Goal: Task Accomplishment & Management: Manage account settings

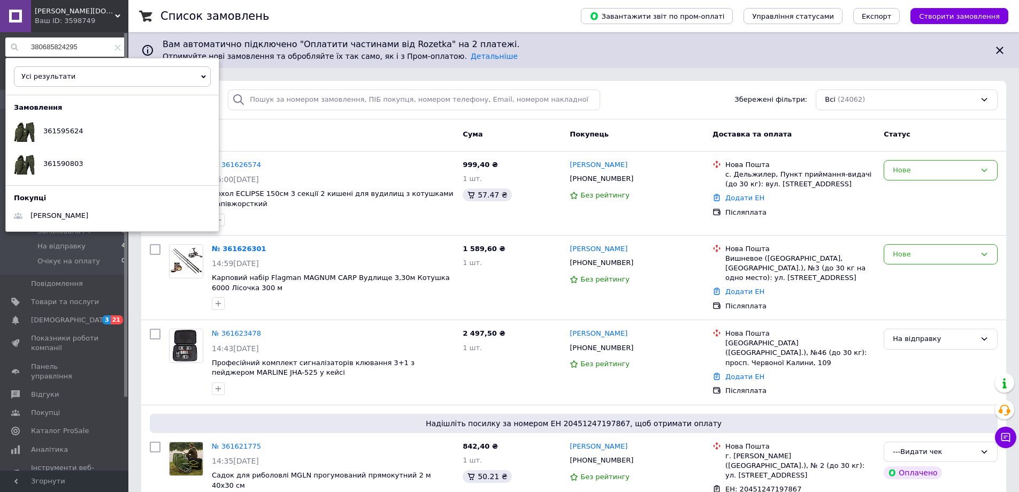
click at [114, 45] on icon at bounding box center [117, 47] width 6 height 6
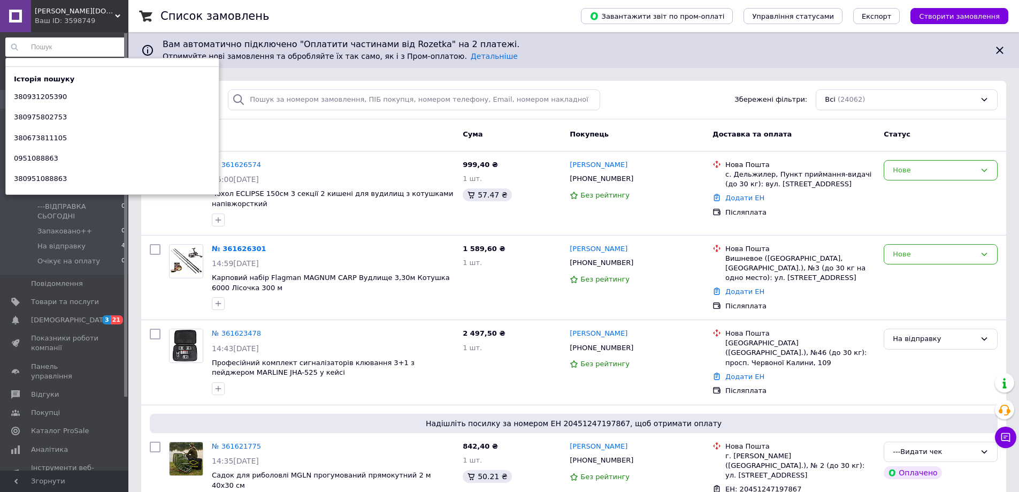
paste input "0958043353"
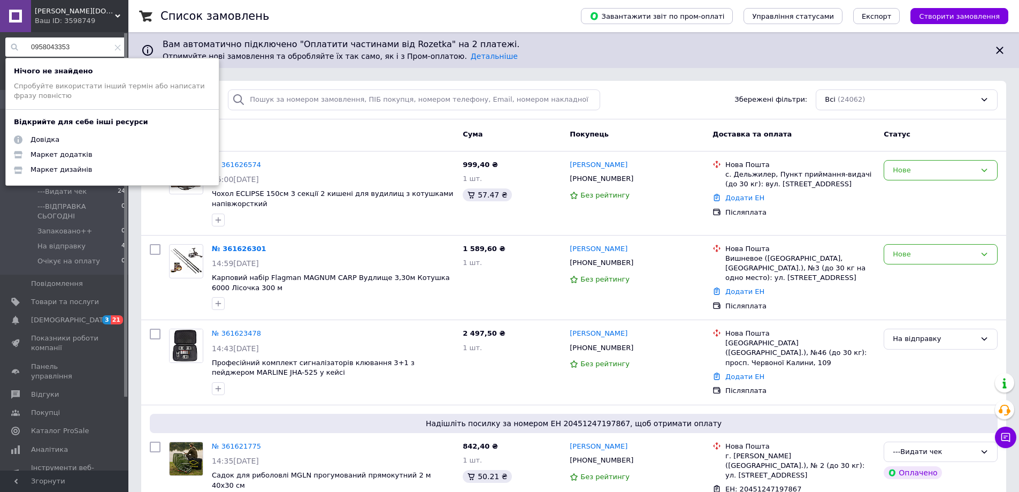
type input "0958043353"
click at [53, 11] on span "[PERSON_NAME][DOMAIN_NAME]" at bounding box center [75, 11] width 80 height 10
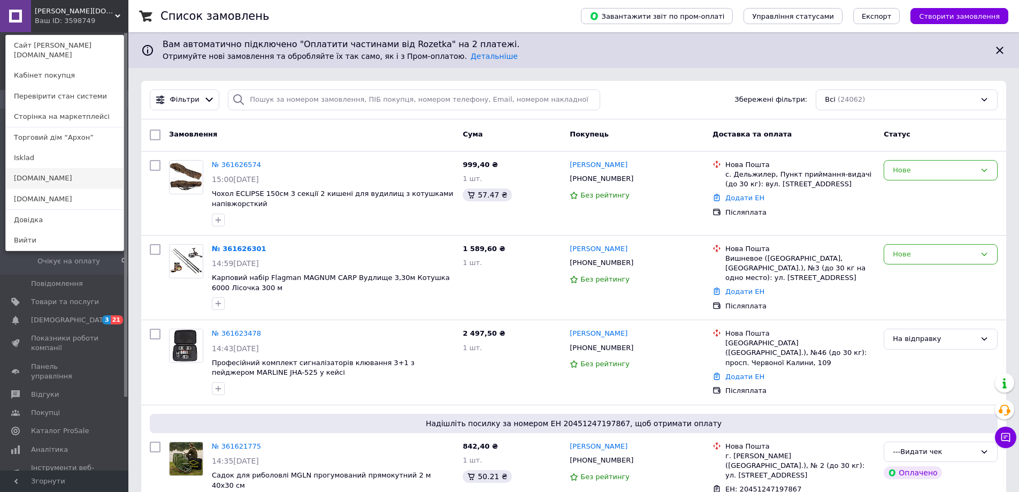
click at [41, 168] on link "[DOMAIN_NAME]" at bounding box center [65, 178] width 118 height 20
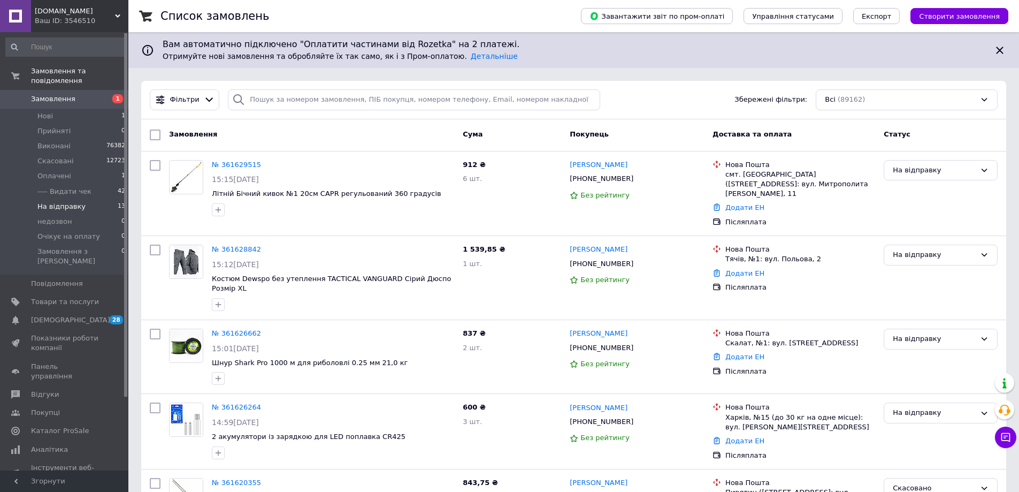
click at [58, 202] on span "На відправку" at bounding box center [61, 207] width 48 height 10
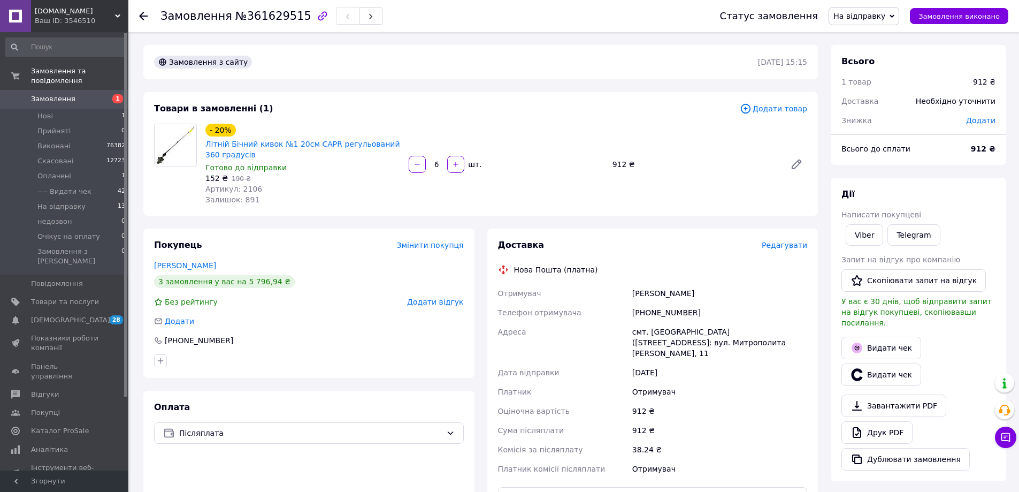
click at [782, 245] on span "Редагувати" at bounding box center [784, 245] width 45 height 9
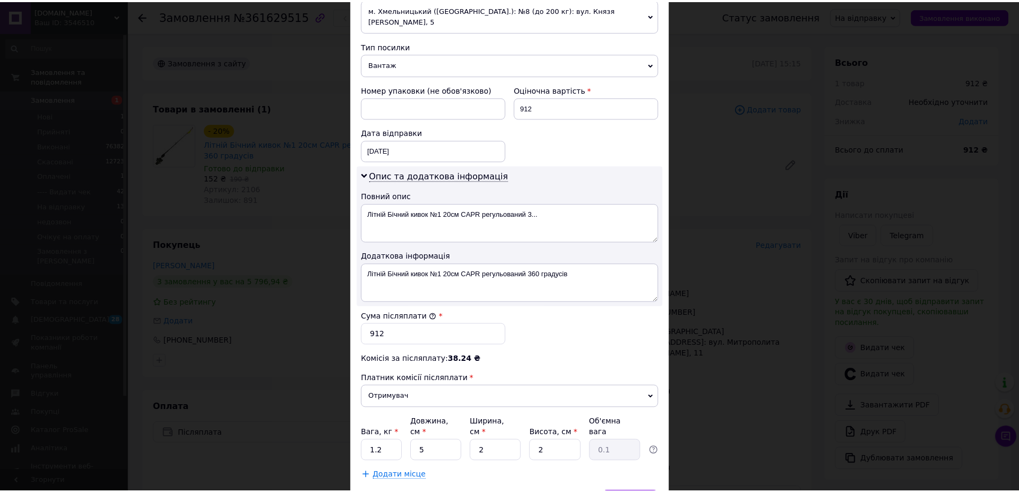
scroll to position [455, 0]
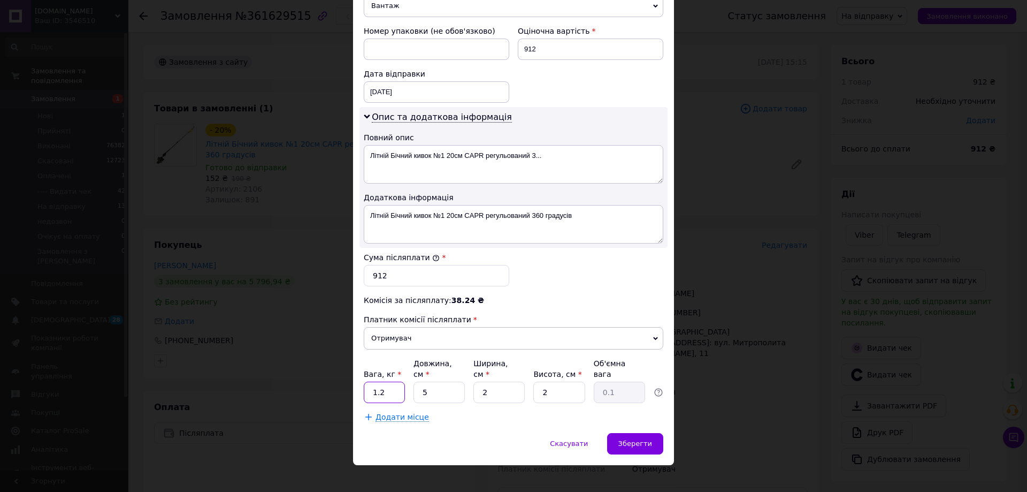
drag, startPoint x: 385, startPoint y: 380, endPoint x: 366, endPoint y: 380, distance: 18.2
click at [366, 381] on input "1.2" at bounding box center [384, 391] width 41 height 21
type input "2"
click at [637, 433] on div "Зберегти" at bounding box center [635, 443] width 56 height 21
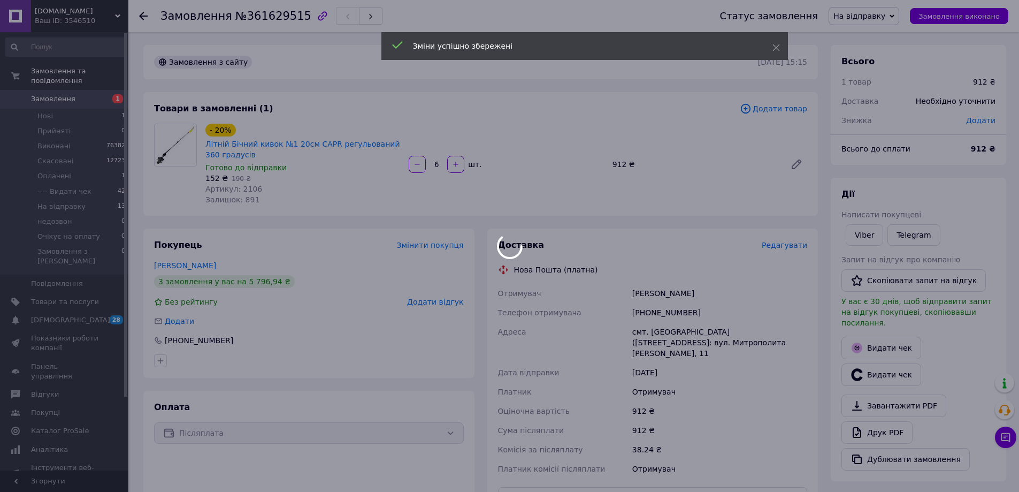
scroll to position [256, 0]
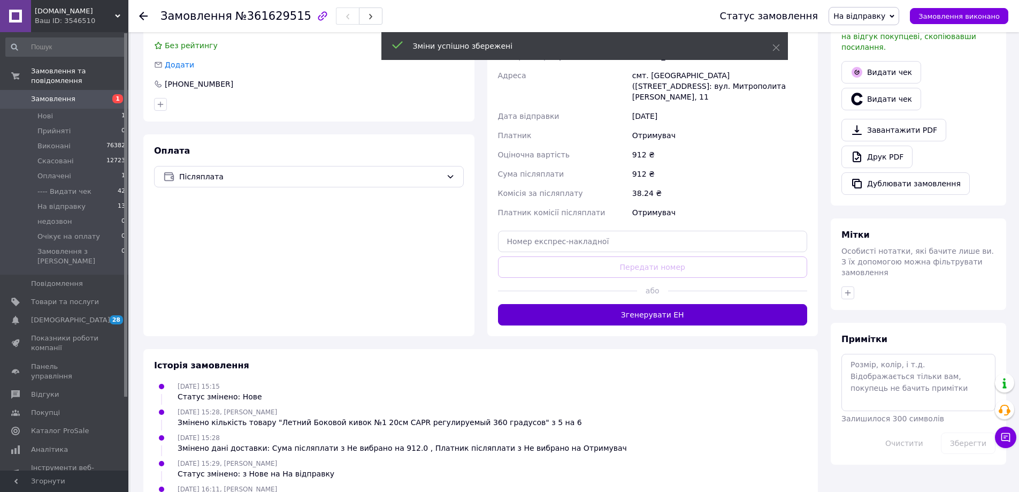
click at [653, 304] on button "Згенерувати ЕН" at bounding box center [653, 314] width 310 height 21
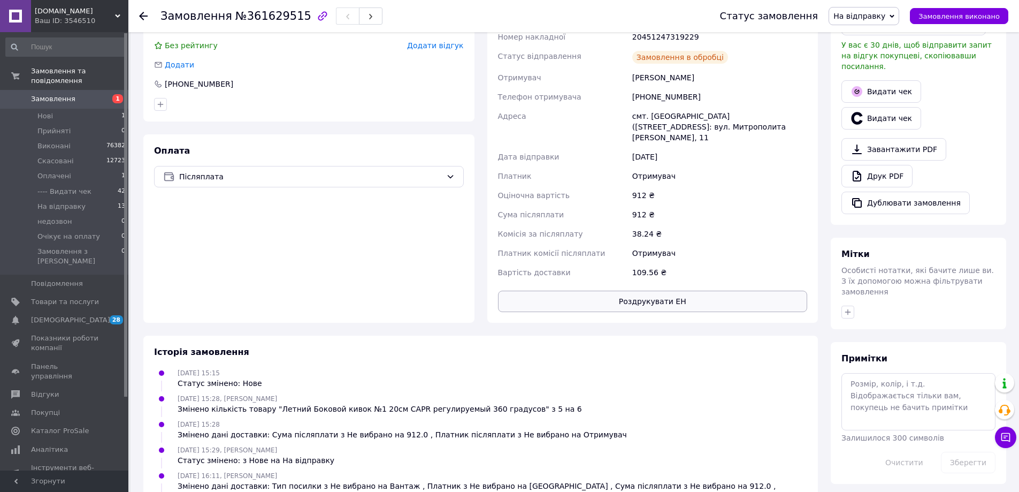
click at [641, 290] on button "Роздрукувати ЕН" at bounding box center [653, 300] width 310 height 21
click at [878, 16] on span "На відправку" at bounding box center [859, 16] width 52 height 9
click at [877, 94] on li "---- Видати чек" at bounding box center [865, 102] width 73 height 16
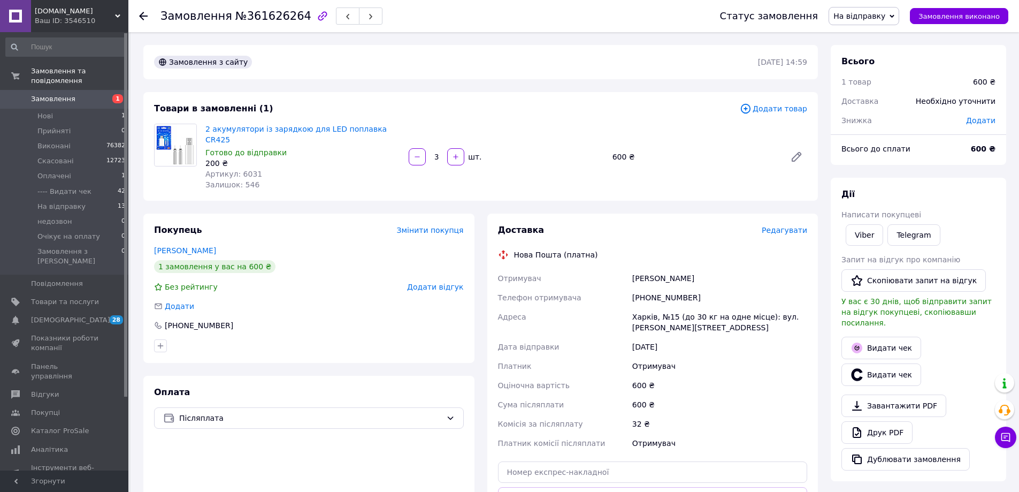
click at [793, 226] on span "Редагувати" at bounding box center [784, 230] width 45 height 9
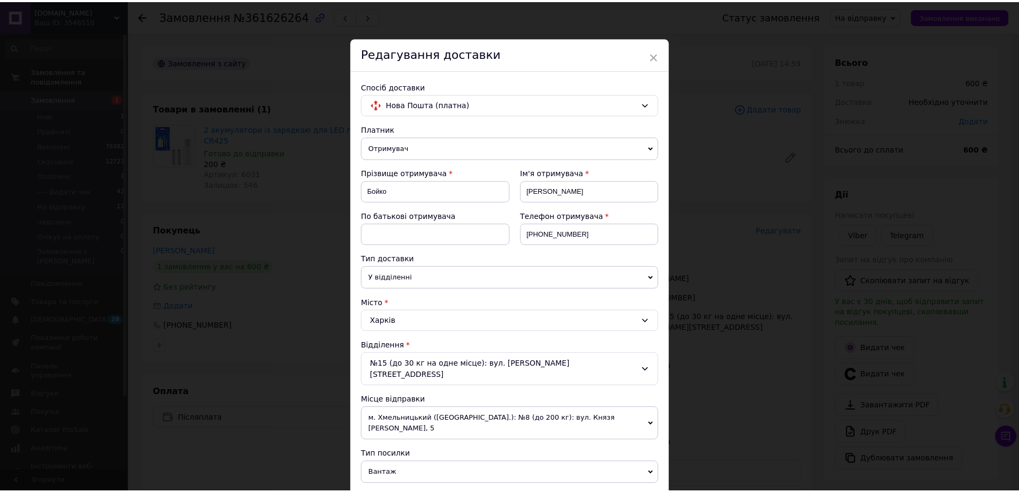
scroll to position [335, 0]
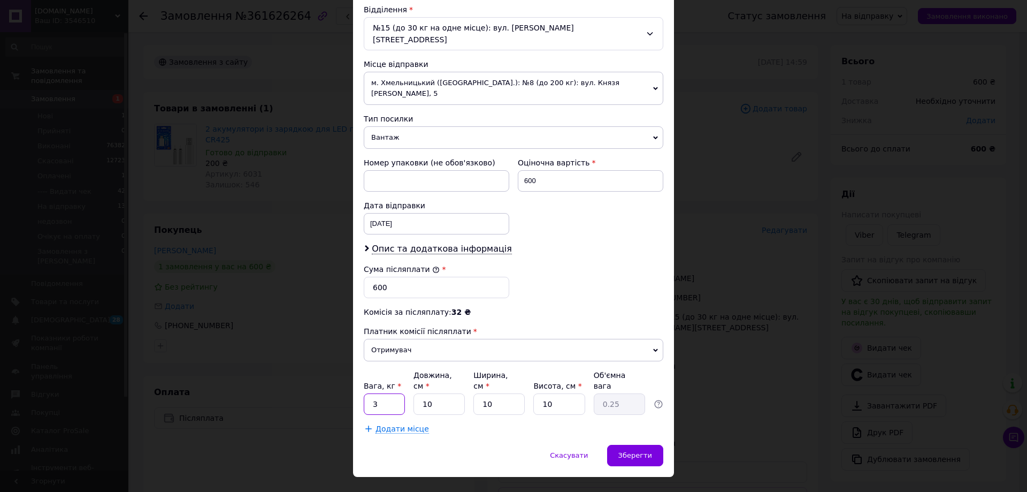
drag, startPoint x: 378, startPoint y: 381, endPoint x: 371, endPoint y: 381, distance: 6.4
click at [371, 393] on input "3" at bounding box center [384, 403] width 41 height 21
type input "0.5"
click at [626, 445] on div "Зберегти" at bounding box center [635, 455] width 56 height 21
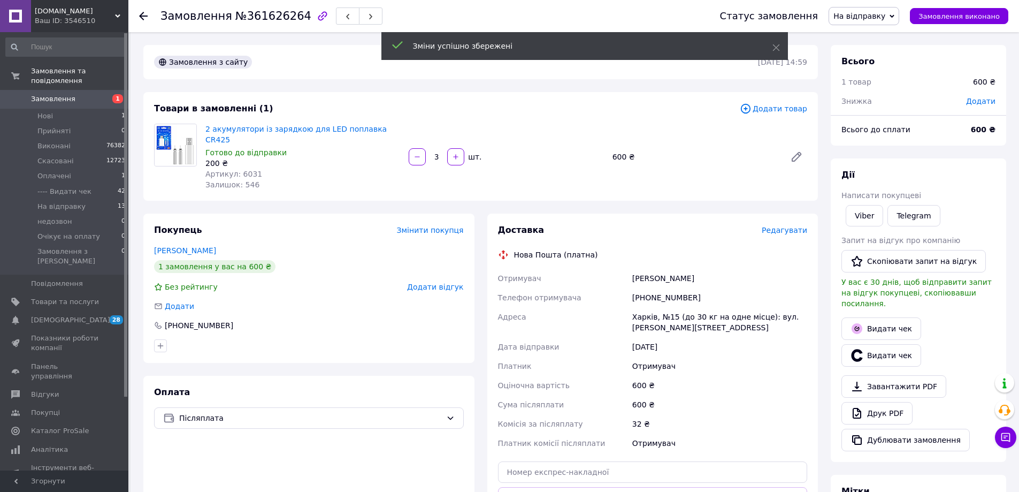
scroll to position [263, 0]
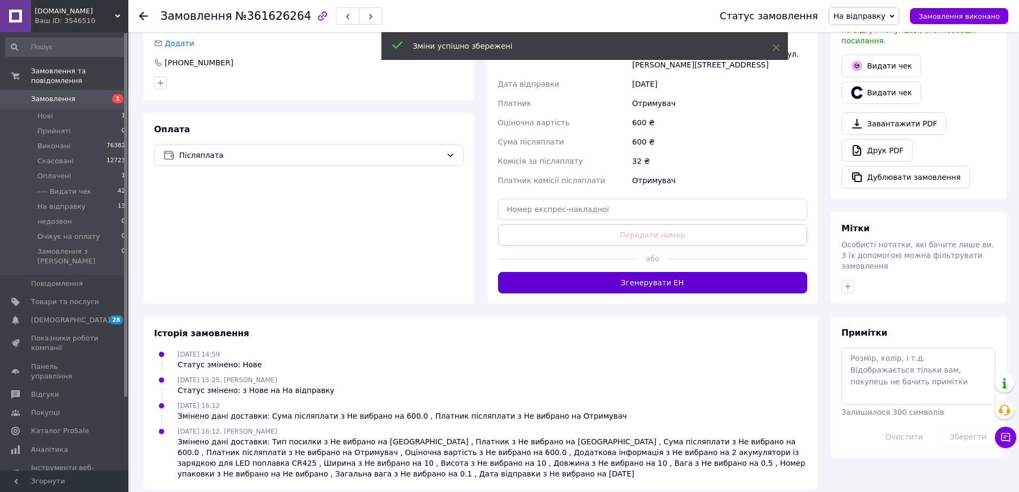
click at [619, 272] on button "Згенерувати ЕН" at bounding box center [653, 282] width 310 height 21
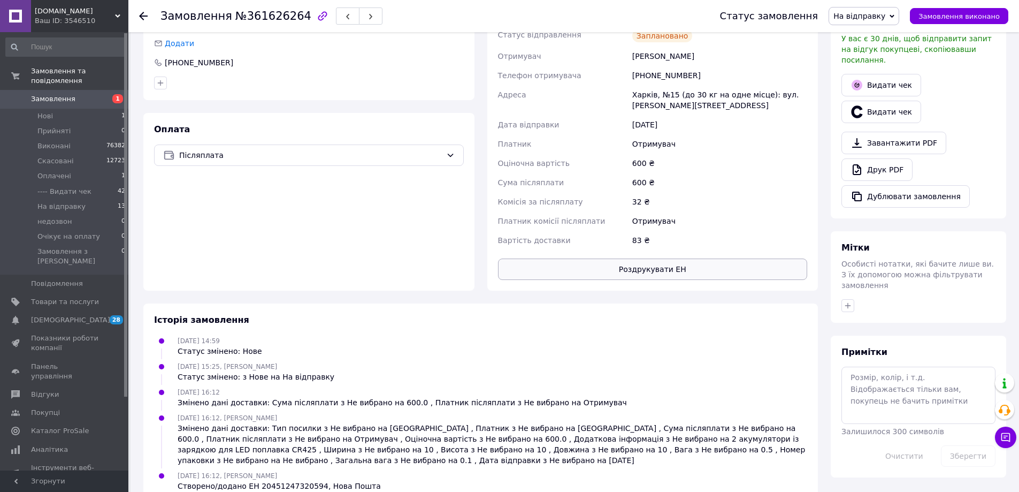
click at [662, 258] on button "Роздрукувати ЕН" at bounding box center [653, 268] width 310 height 21
click at [884, 16] on span "На відправку" at bounding box center [859, 16] width 52 height 9
click at [883, 101] on li "---- Видати чек" at bounding box center [865, 102] width 73 height 16
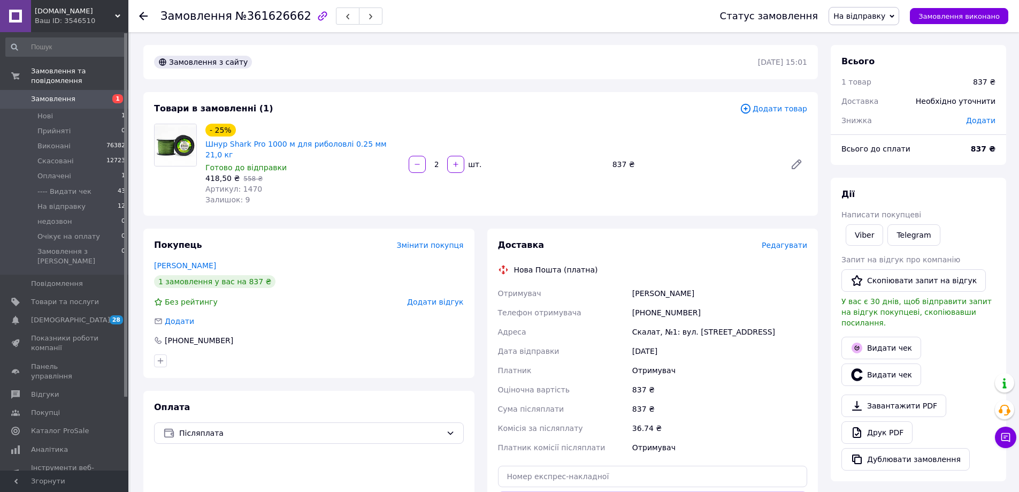
click at [791, 241] on span "Редагувати" at bounding box center [784, 245] width 45 height 9
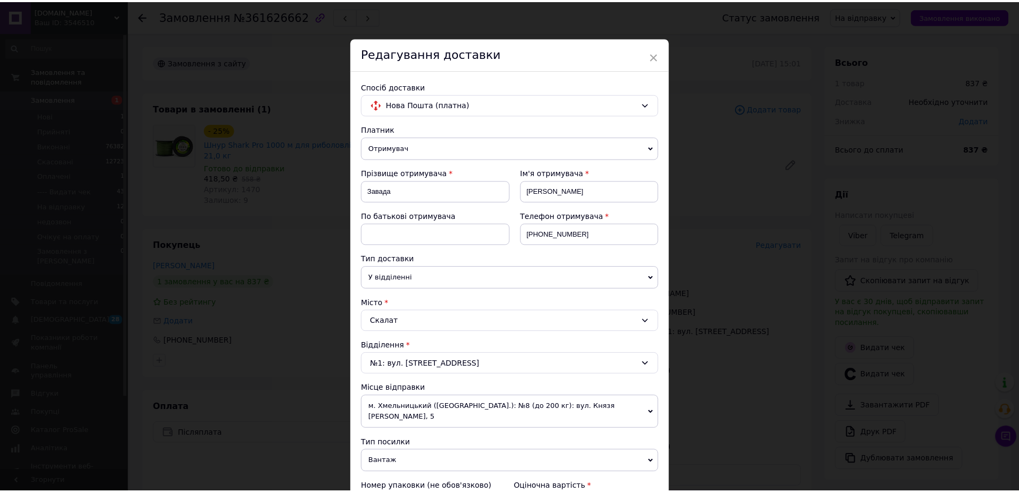
scroll to position [455, 0]
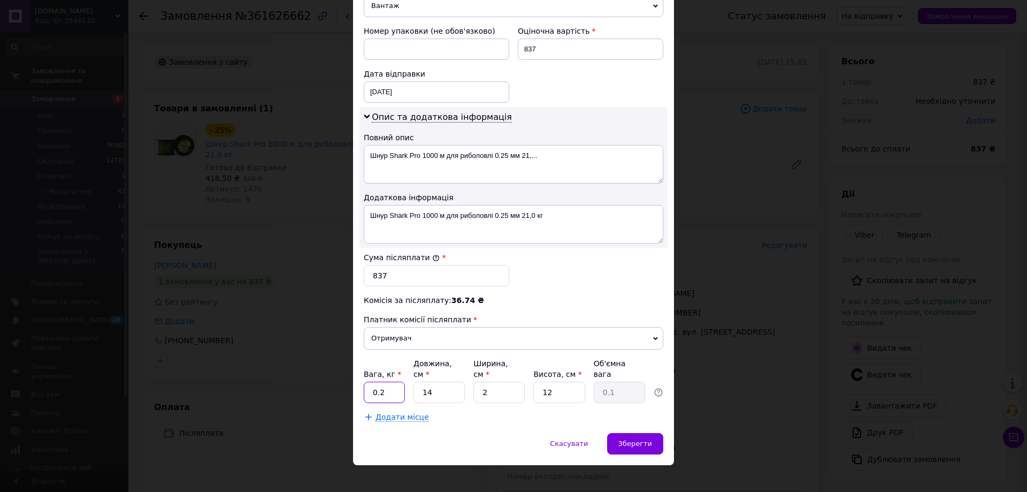
click at [393, 386] on input "0.2" at bounding box center [384, 391] width 41 height 21
drag, startPoint x: 393, startPoint y: 386, endPoint x: 368, endPoint y: 386, distance: 25.1
click at [368, 386] on input "0.2" at bounding box center [384, 391] width 41 height 21
type input "1"
click at [632, 439] on span "Зберегти" at bounding box center [635, 443] width 34 height 8
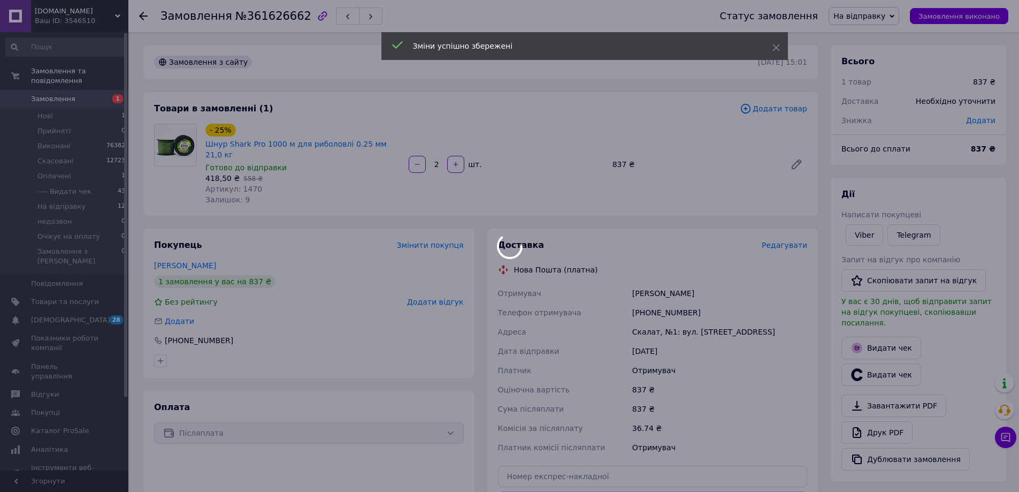
scroll to position [240, 0]
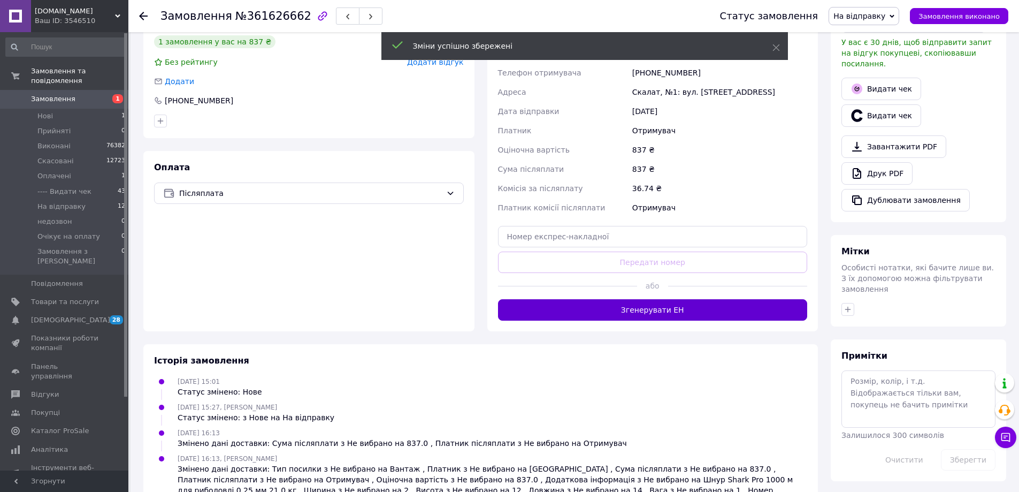
click at [654, 299] on button "Згенерувати ЕН" at bounding box center [653, 309] width 310 height 21
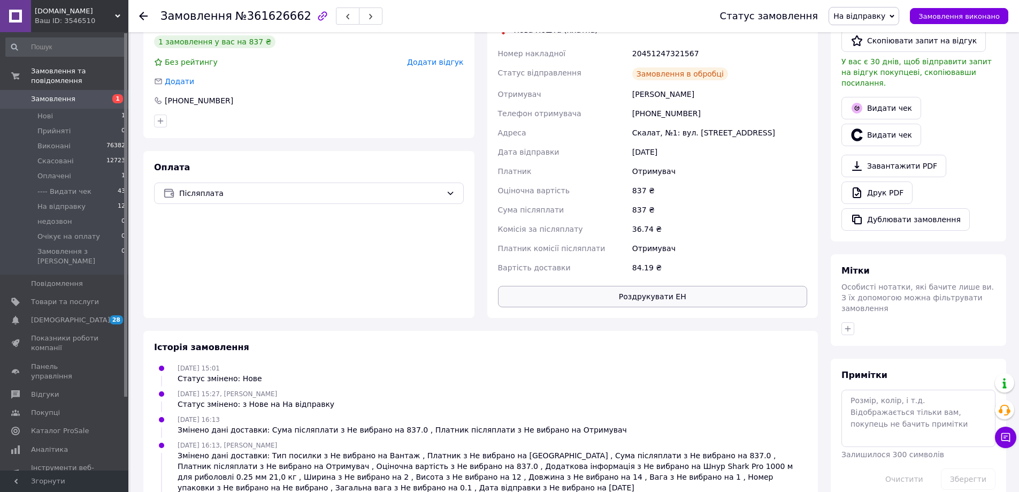
click at [649, 286] on button "Роздрукувати ЕН" at bounding box center [653, 296] width 310 height 21
click at [866, 12] on span "На відправку" at bounding box center [859, 16] width 52 height 9
click at [878, 101] on li "---- Видати чек" at bounding box center [865, 102] width 73 height 16
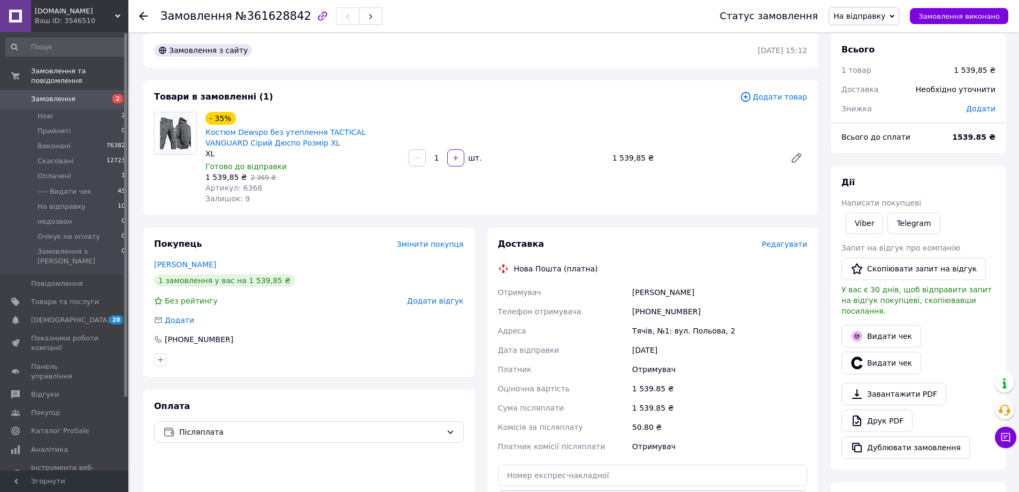
scroll to position [240, 0]
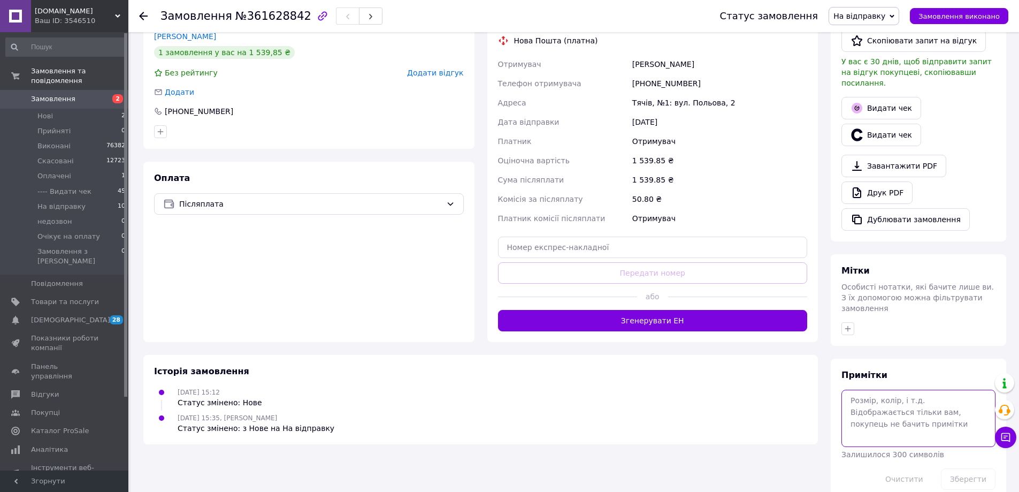
click at [893, 389] on textarea at bounding box center [918, 417] width 154 height 57
type textarea "2ХЛ"
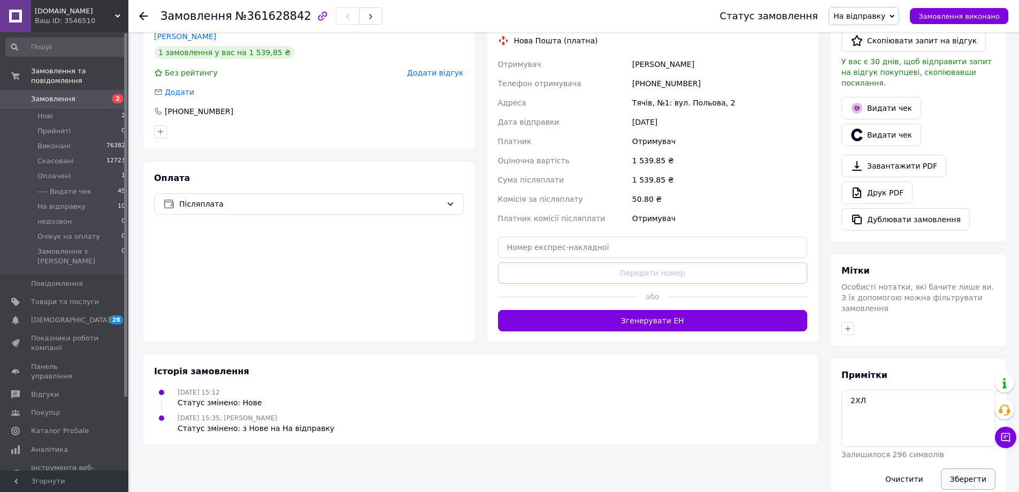
click at [965, 468] on button "Зберегти" at bounding box center [968, 478] width 55 height 21
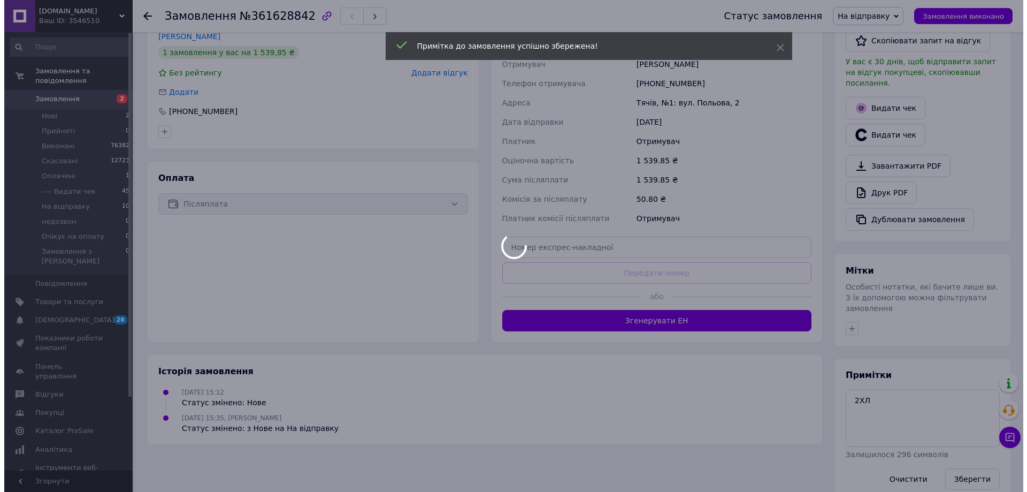
scroll to position [0, 0]
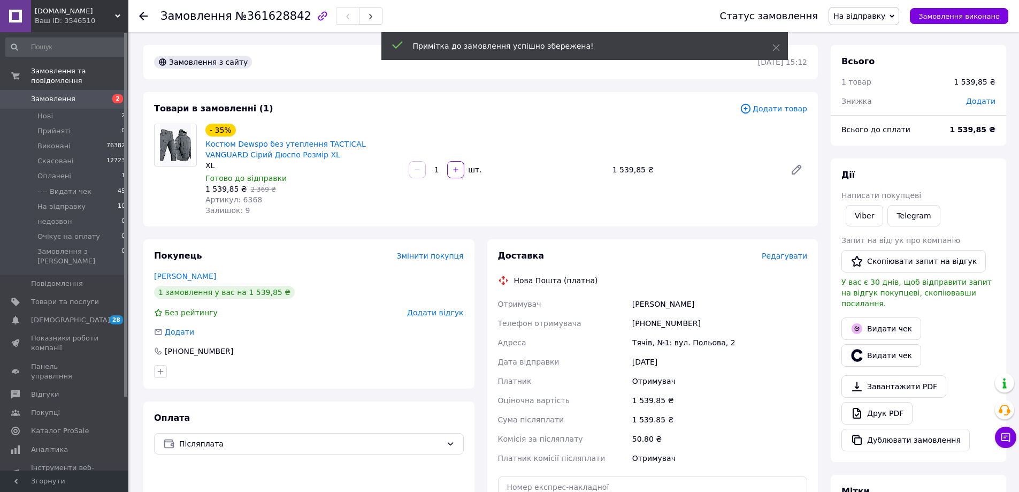
click at [785, 257] on span "Редагувати" at bounding box center [784, 255] width 45 height 9
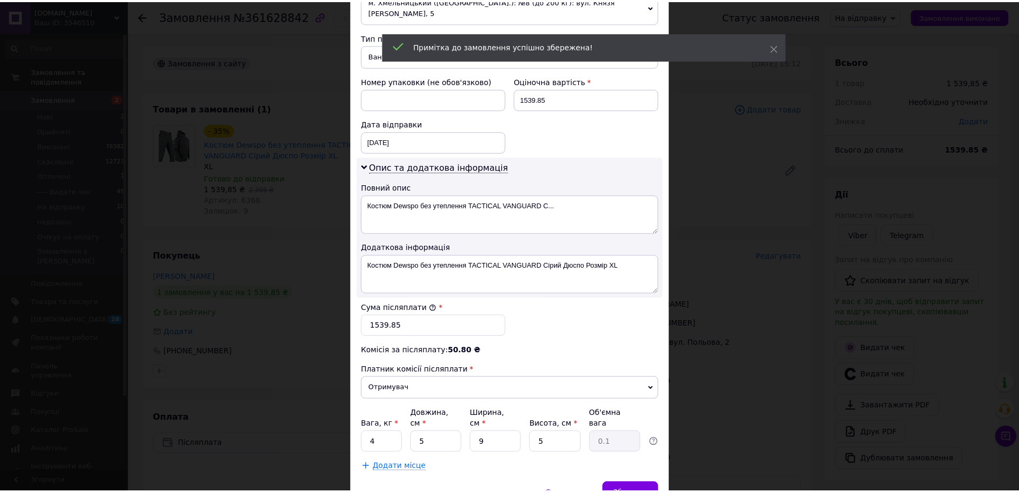
scroll to position [455, 0]
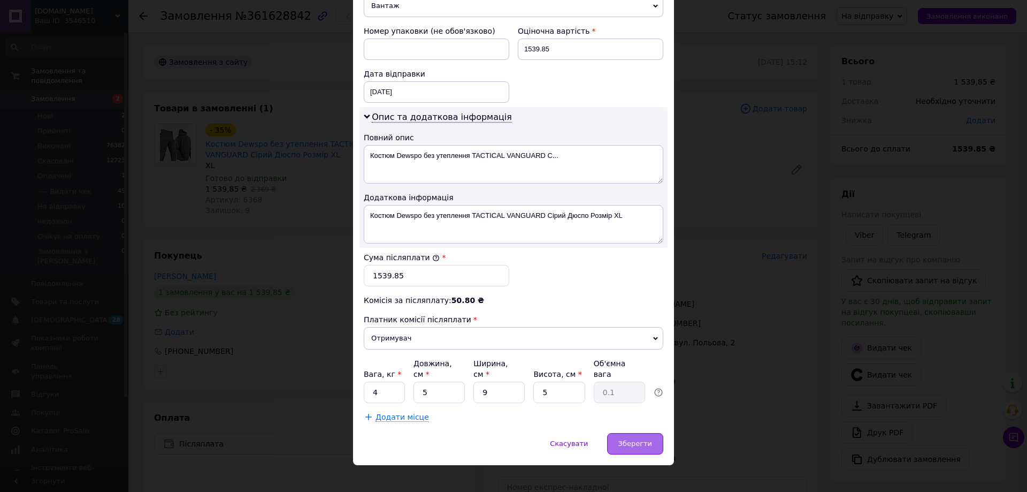
click at [622, 439] on span "Зберегти" at bounding box center [635, 443] width 34 height 8
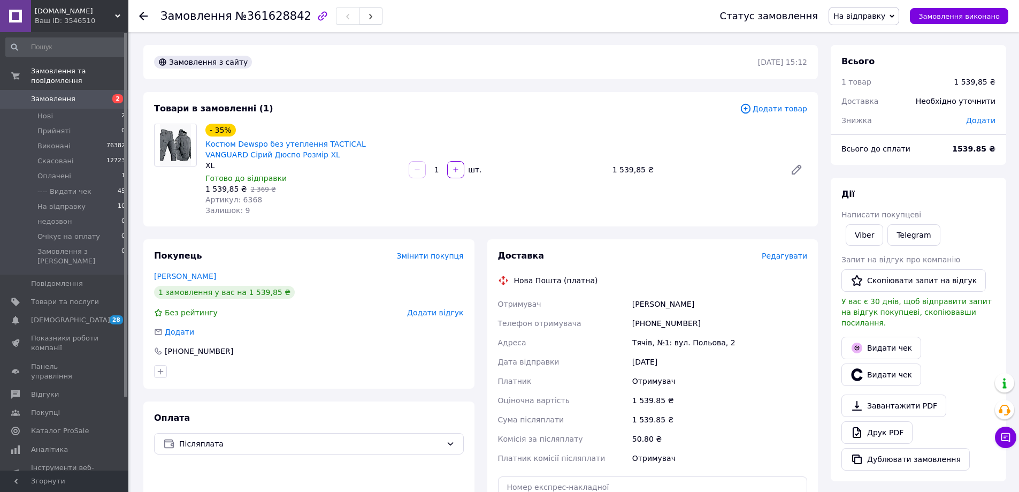
scroll to position [267, 0]
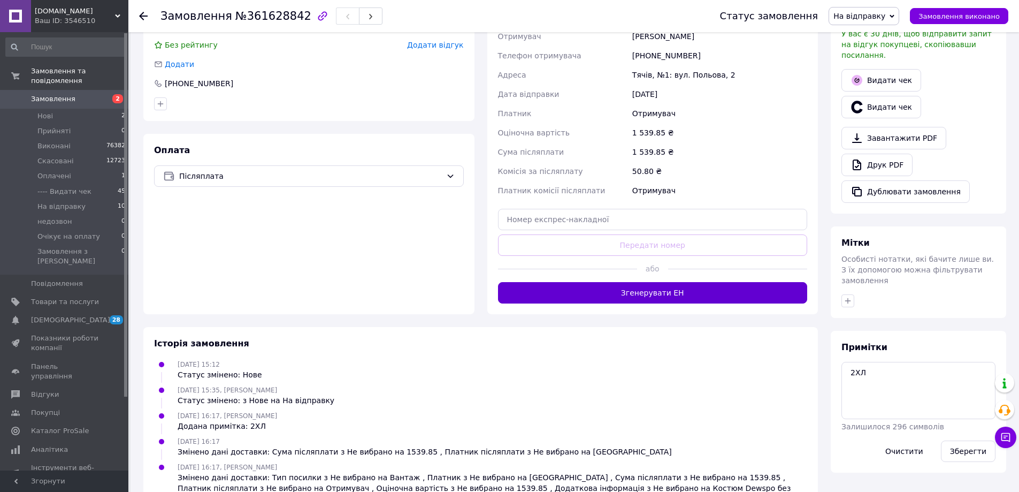
click at [653, 290] on button "Згенерувати ЕН" at bounding box center [653, 292] width 310 height 21
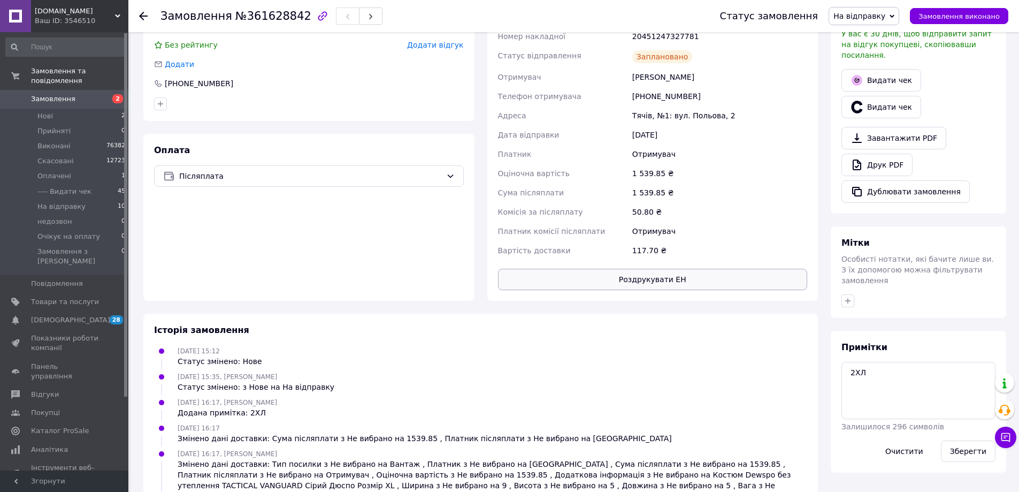
click at [646, 280] on button "Роздрукувати ЕН" at bounding box center [653, 279] width 310 height 21
click at [893, 10] on span "На відправку" at bounding box center [864, 16] width 71 height 18
click at [877, 98] on li "---- Видати чек" at bounding box center [865, 102] width 73 height 16
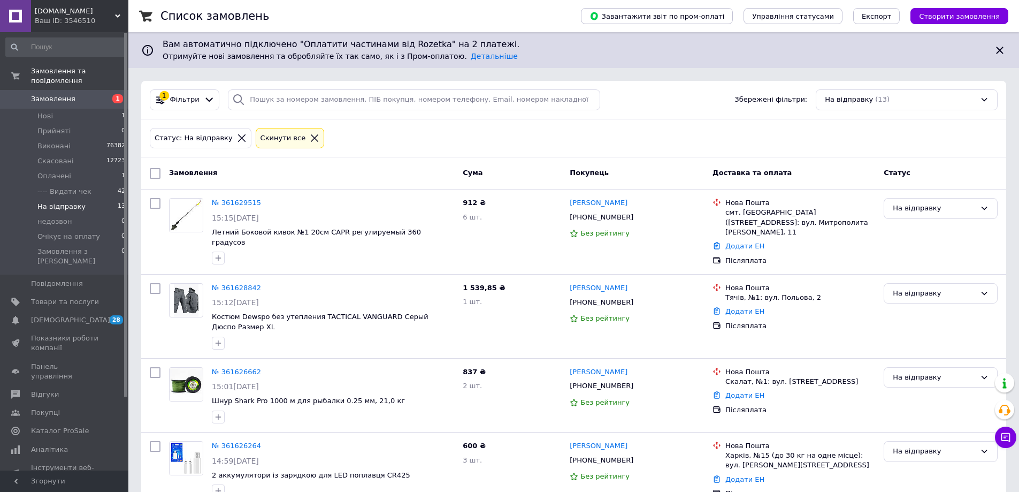
click at [50, 7] on span "[DOMAIN_NAME]" at bounding box center [75, 11] width 80 height 10
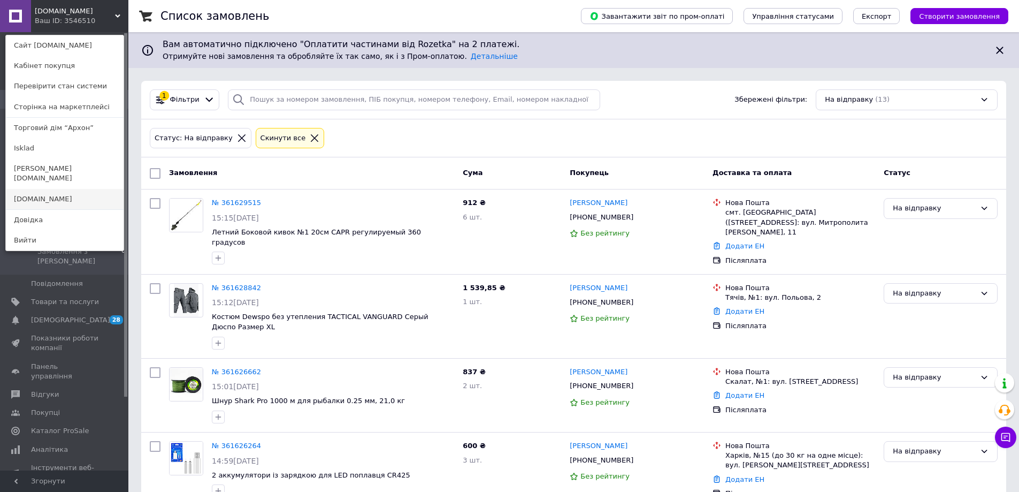
click at [29, 192] on link "[DOMAIN_NAME]" at bounding box center [65, 199] width 118 height 20
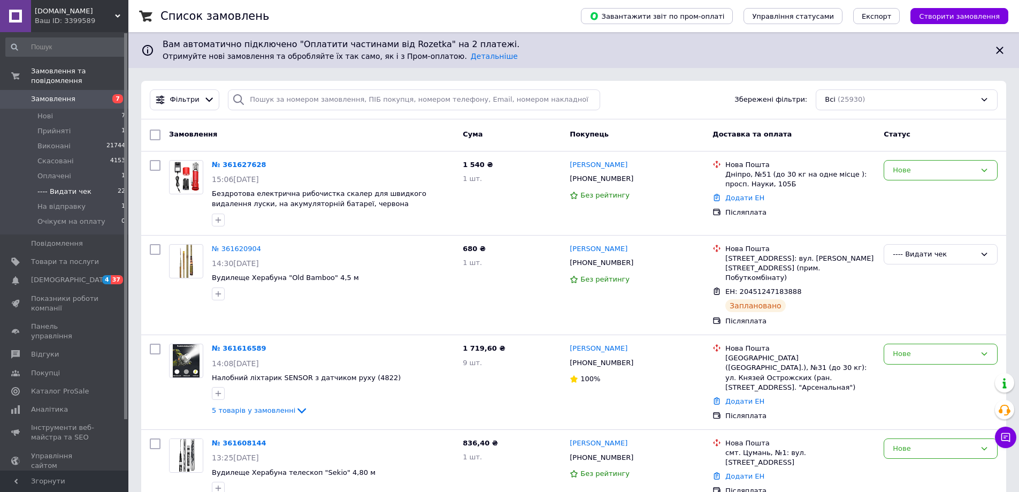
click at [66, 187] on span "---- Видати чек" at bounding box center [64, 192] width 54 height 10
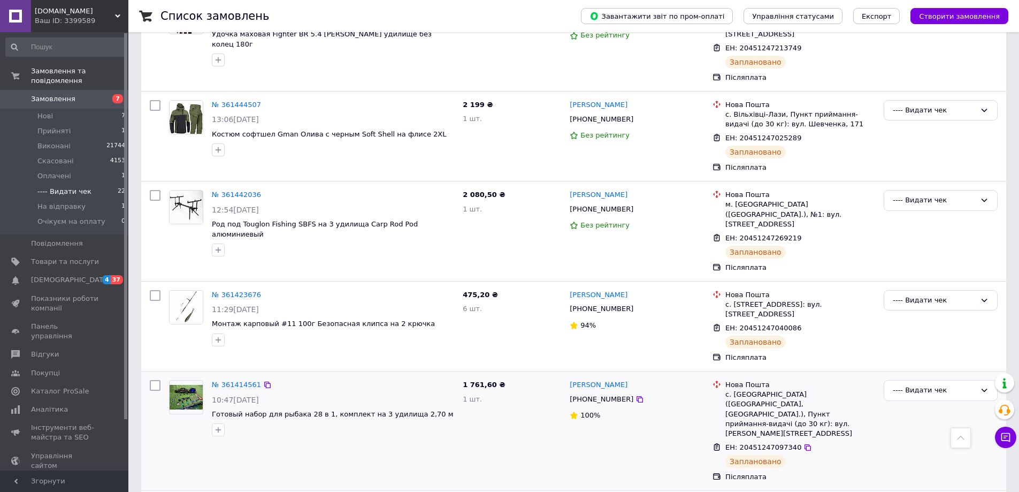
scroll to position [1829, 0]
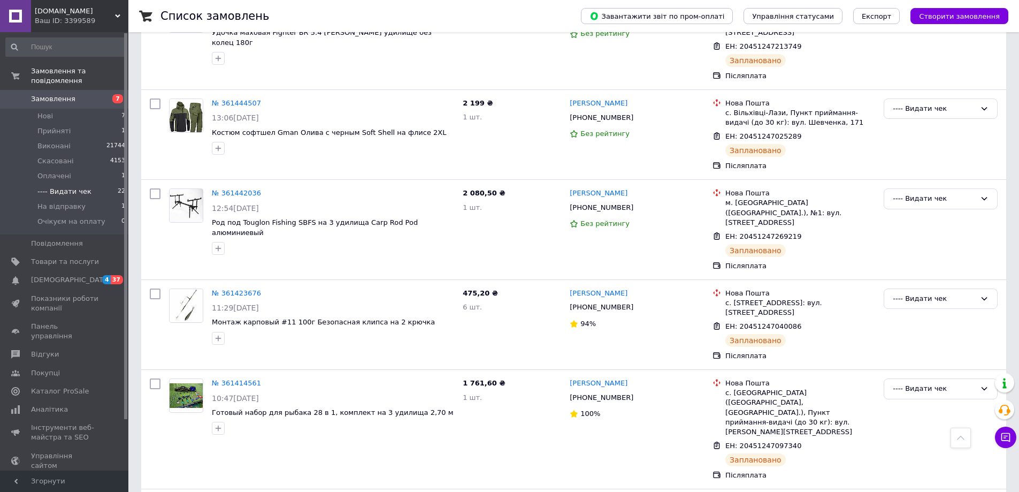
click at [55, 18] on div "Ваш ID: 3399589" at bounding box center [82, 21] width 94 height 10
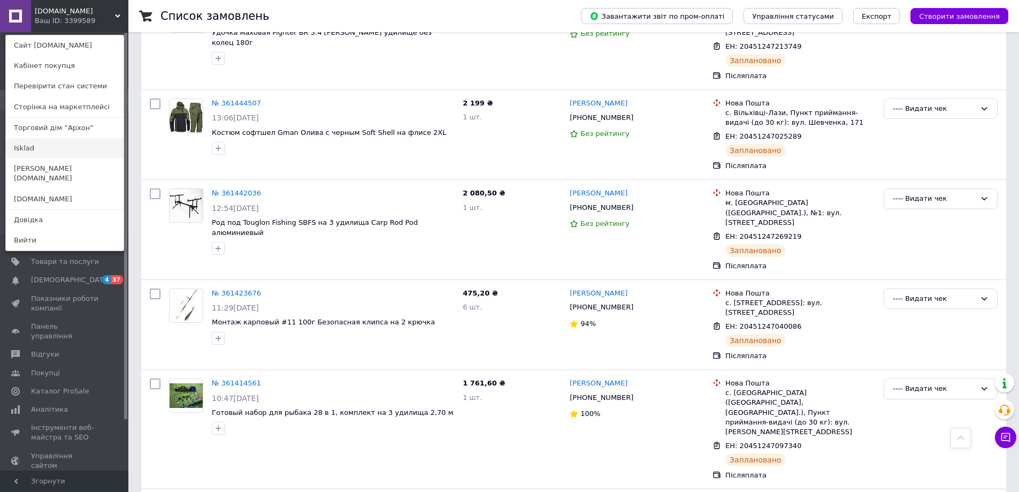
click at [39, 148] on link "Isklad" at bounding box center [65, 148] width 118 height 20
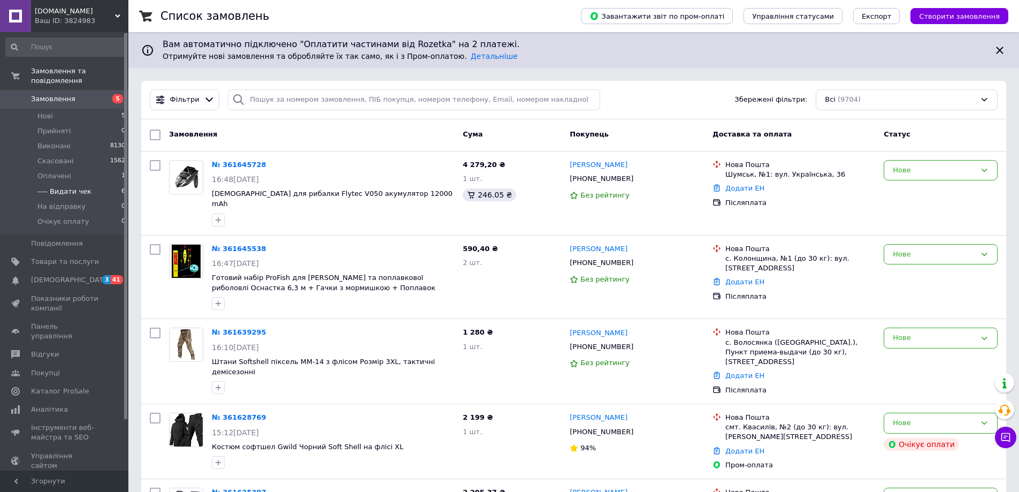
click at [70, 187] on span "---- Видати чек" at bounding box center [64, 192] width 54 height 10
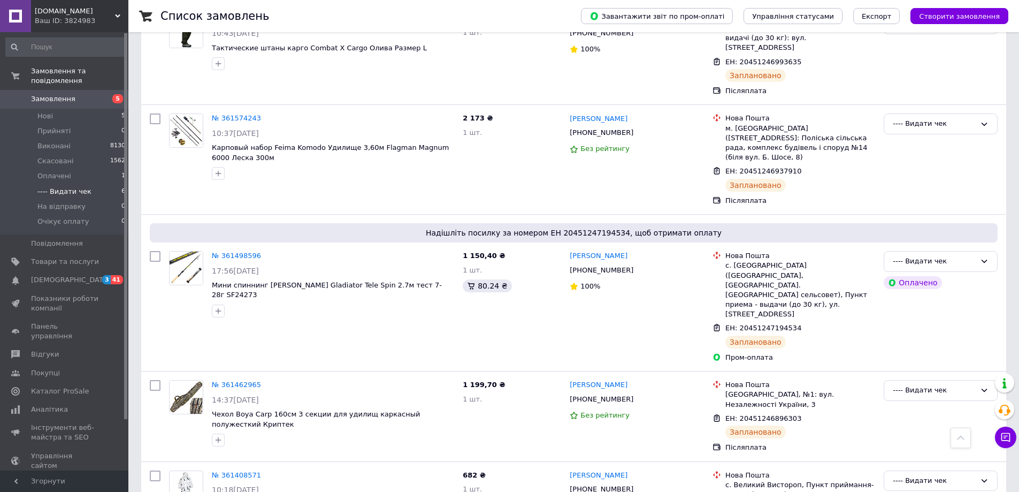
scroll to position [311, 0]
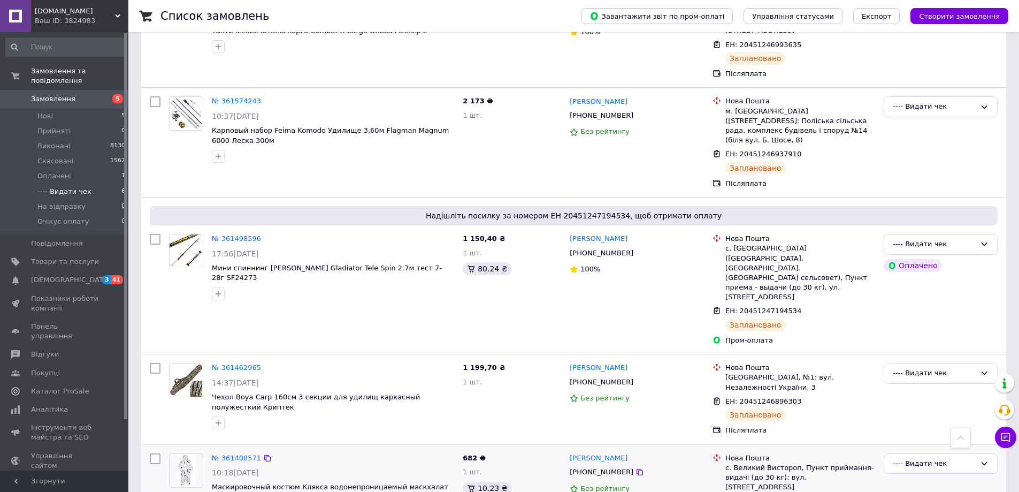
drag, startPoint x: 234, startPoint y: 400, endPoint x: 795, endPoint y: 437, distance: 562.4
click at [803, 491] on icon at bounding box center [807, 501] width 9 height 9
click at [53, 21] on div "Ваш ID: 3824983" at bounding box center [82, 21] width 94 height 10
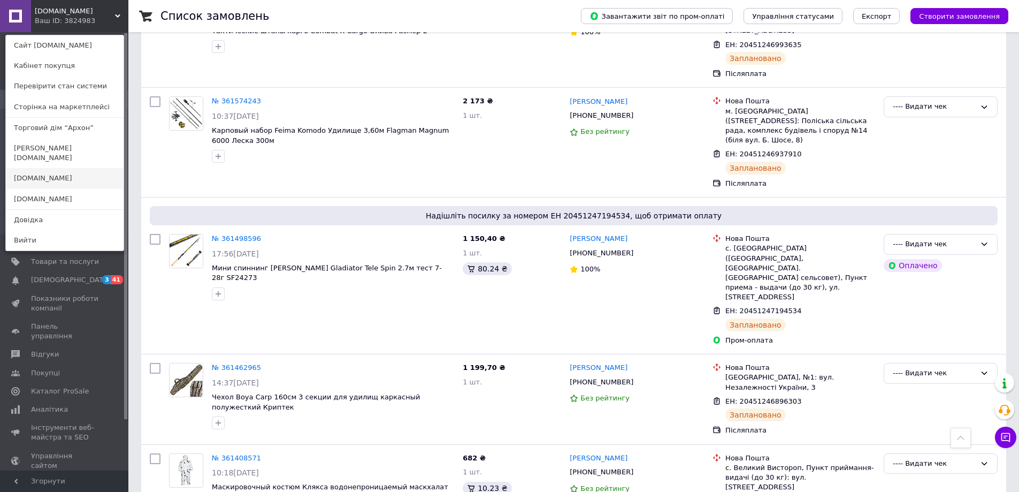
click at [44, 171] on link "[DOMAIN_NAME]" at bounding box center [65, 178] width 118 height 20
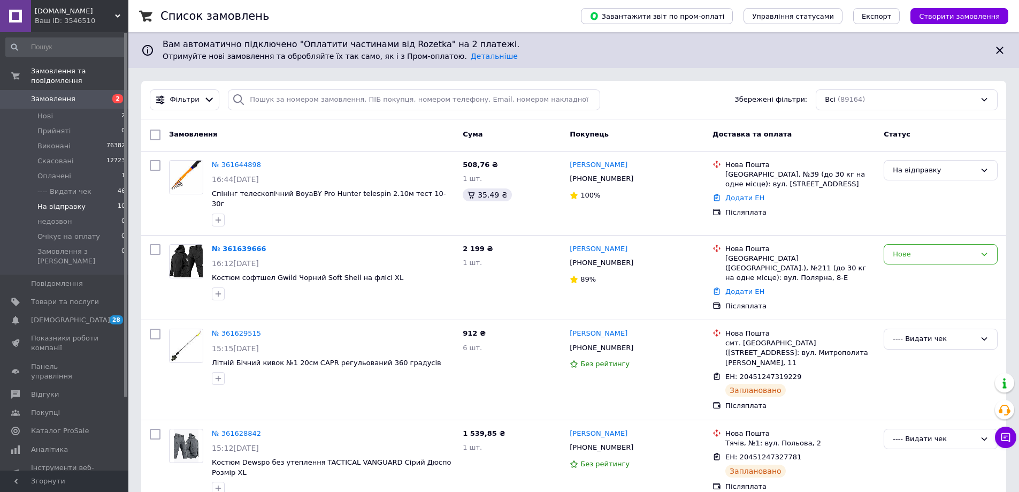
click at [66, 202] on span "На відправку" at bounding box center [61, 207] width 48 height 10
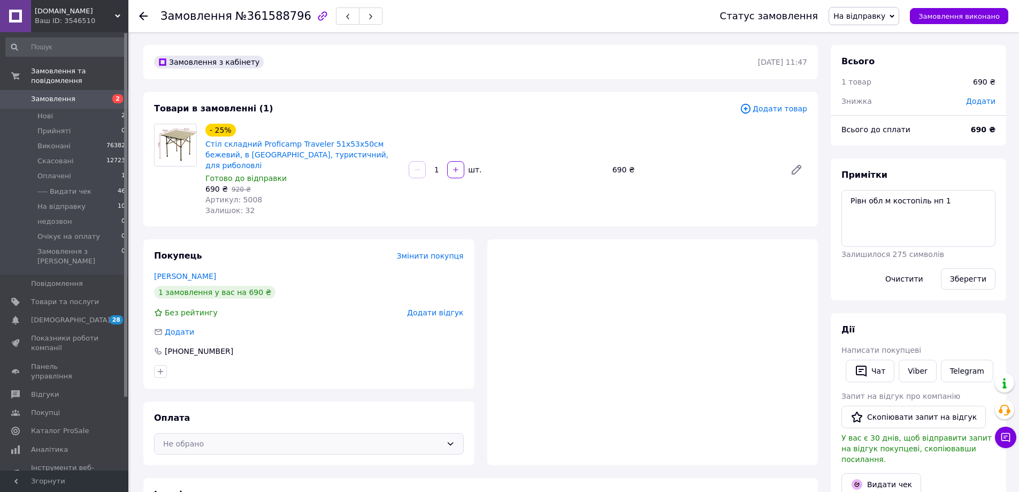
click at [219, 438] on div "Не обрано" at bounding box center [302, 444] width 279 height 12
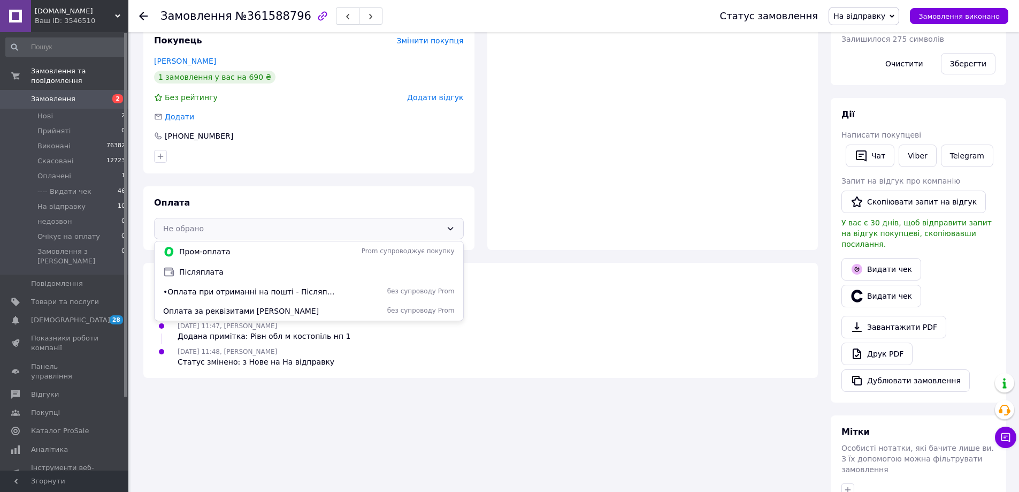
scroll to position [221, 0]
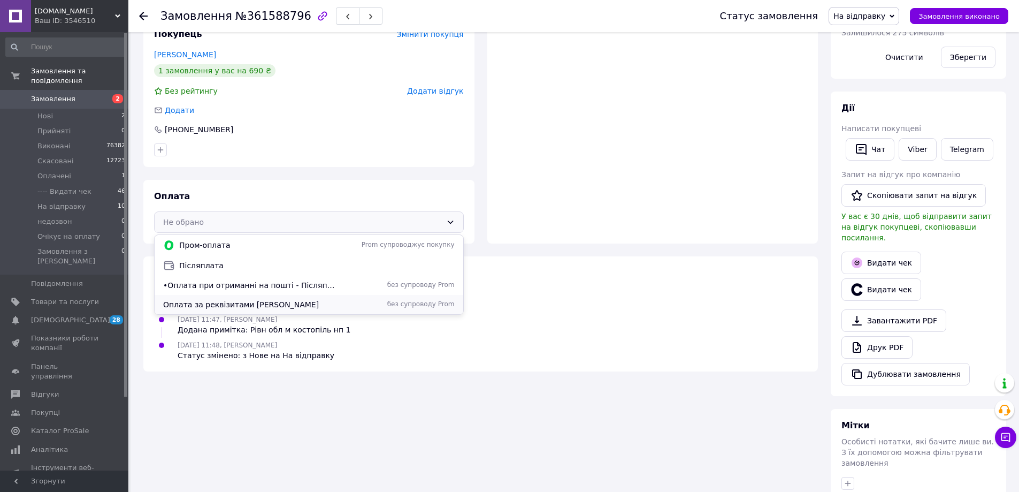
click at [231, 299] on span "Оплата за реквізитами ФОП Марчук Ірина Петрівна" at bounding box center [249, 304] width 173 height 11
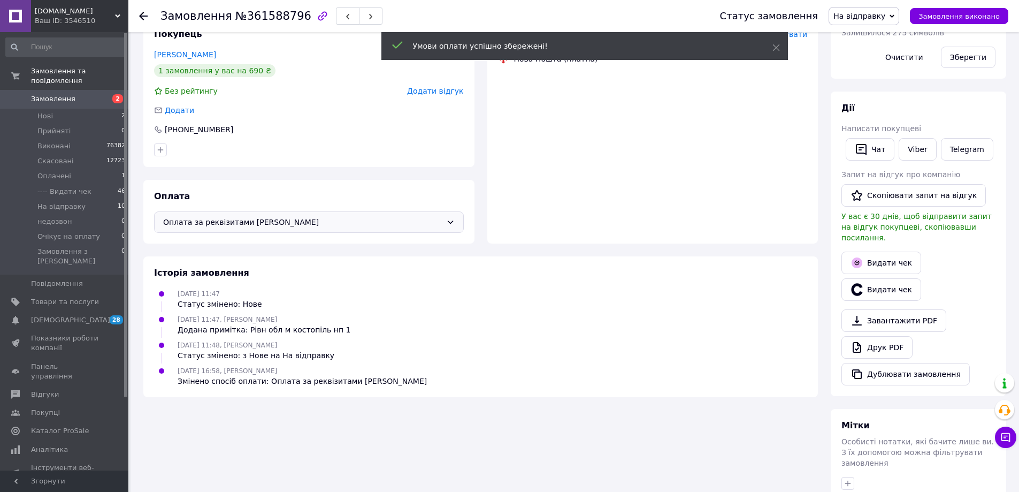
click at [218, 216] on span "Оплата за реквізитами ФОП Марчук Ірина Петрівна" at bounding box center [302, 222] width 279 height 12
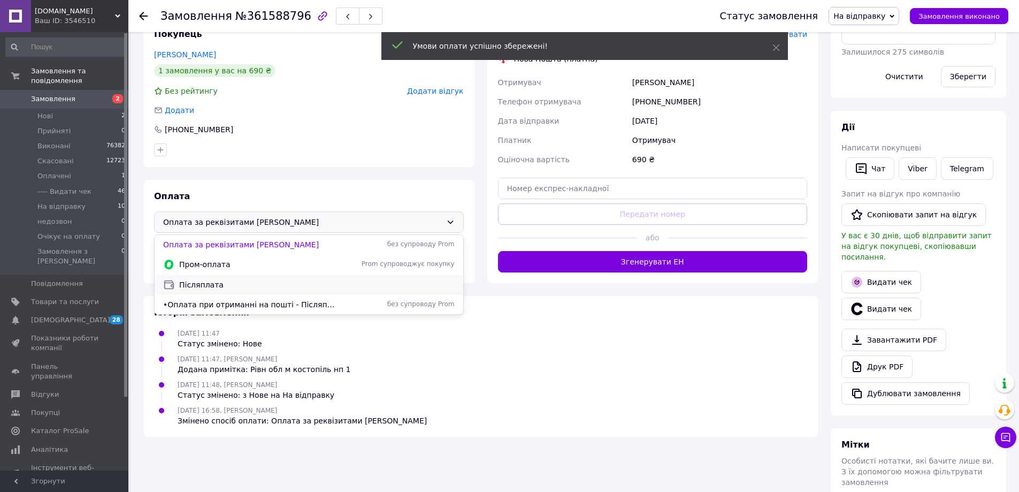
click at [200, 279] on div "Післяплата" at bounding box center [309, 285] width 296 height 12
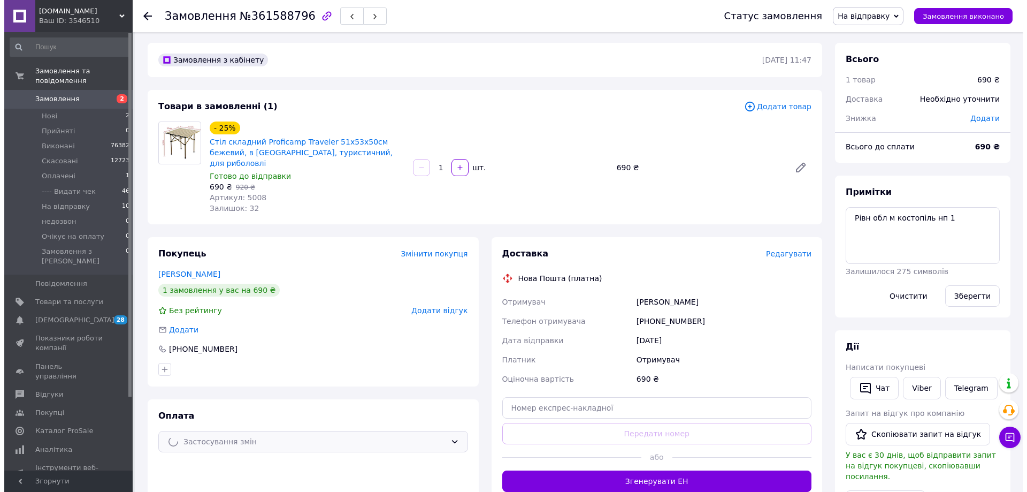
scroll to position [0, 0]
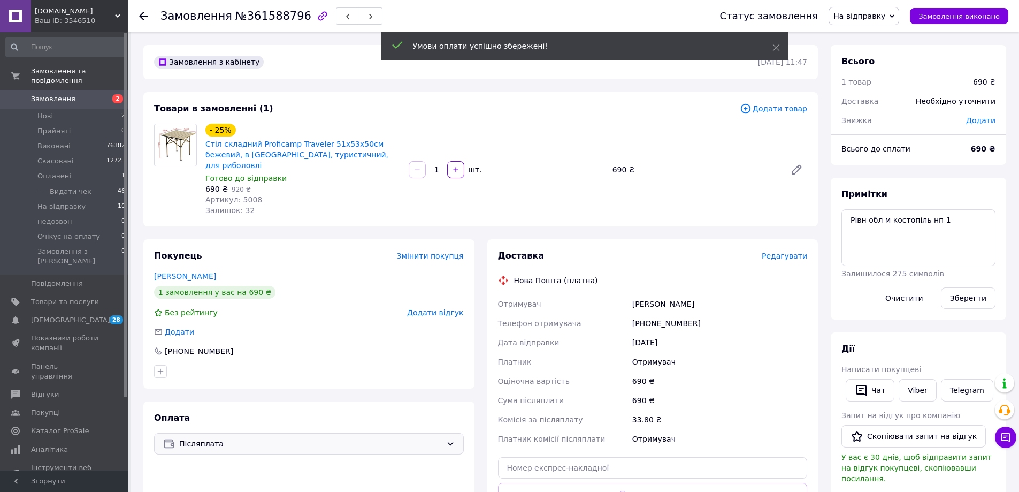
click at [798, 251] on span "Редагувати" at bounding box center [784, 255] width 45 height 9
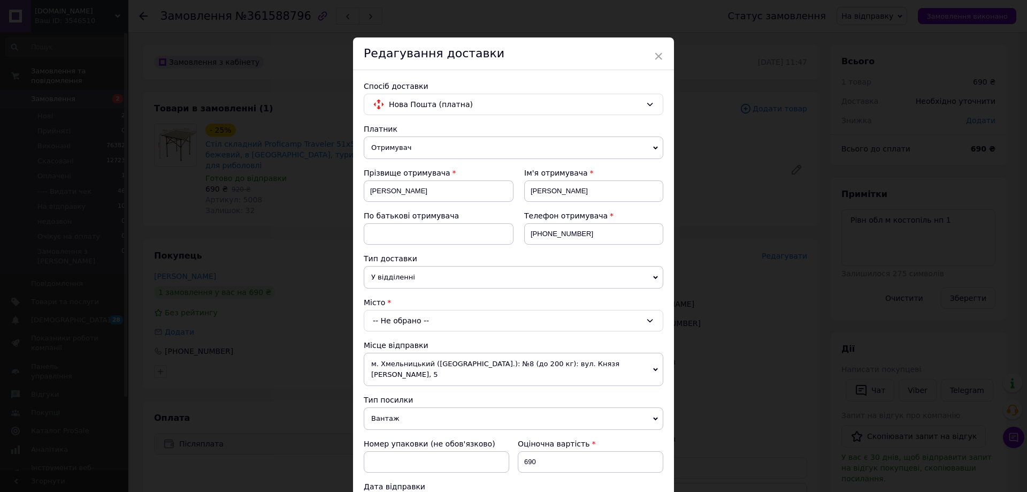
click at [393, 324] on div "-- Не обрано --" at bounding box center [514, 320] width 300 height 21
type input "костоп"
click at [396, 366] on li "Костоп іль" at bounding box center [513, 365] width 299 height 17
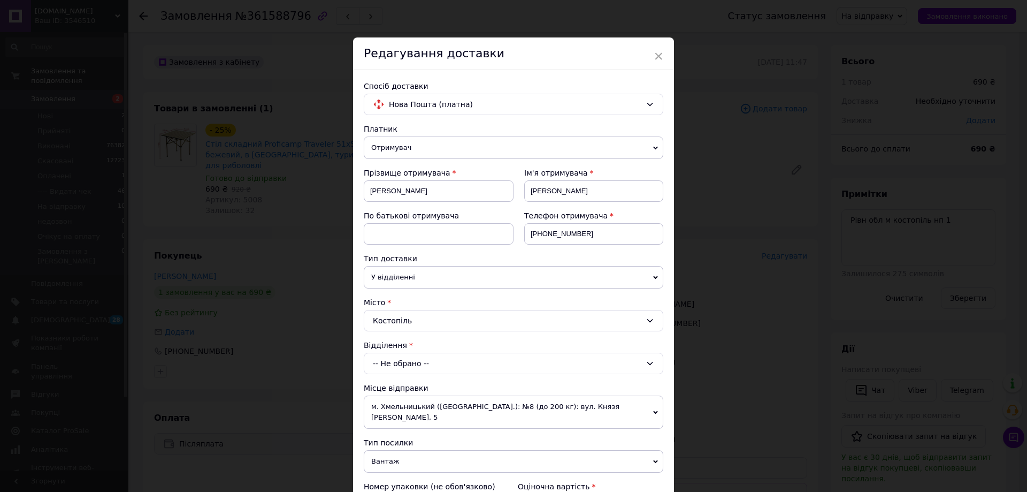
click at [402, 364] on div "-- Не обрано --" at bounding box center [514, 363] width 300 height 21
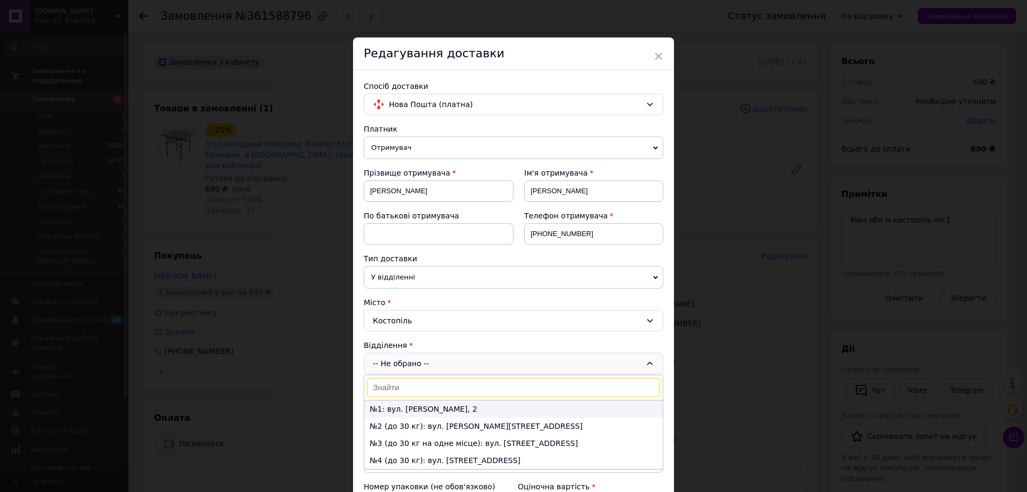
click at [402, 407] on li "№1: вул. Пилипа Орлика, 2" at bounding box center [513, 408] width 299 height 17
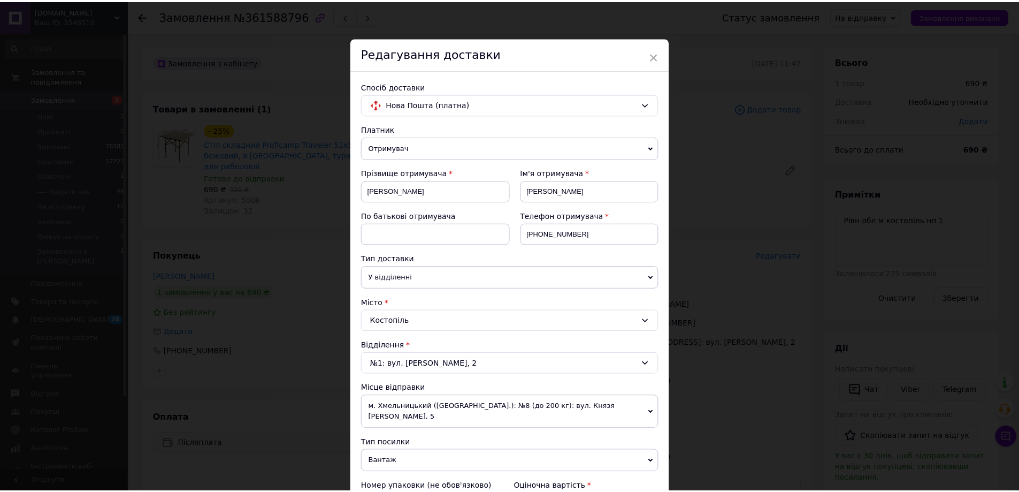
scroll to position [455, 0]
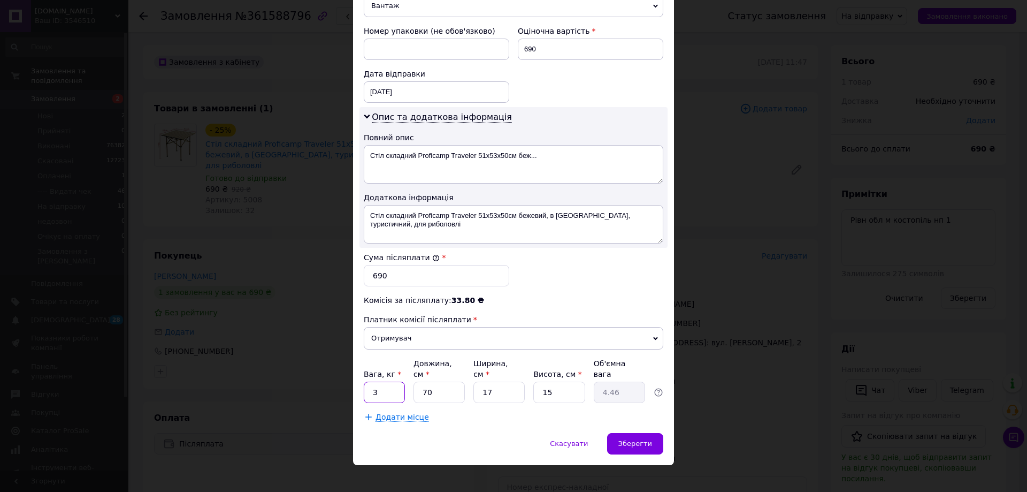
drag, startPoint x: 380, startPoint y: 388, endPoint x: 366, endPoint y: 386, distance: 14.0
click at [366, 386] on input "3" at bounding box center [384, 391] width 41 height 21
type input "8"
click at [633, 439] on span "Зберегти" at bounding box center [635, 443] width 34 height 8
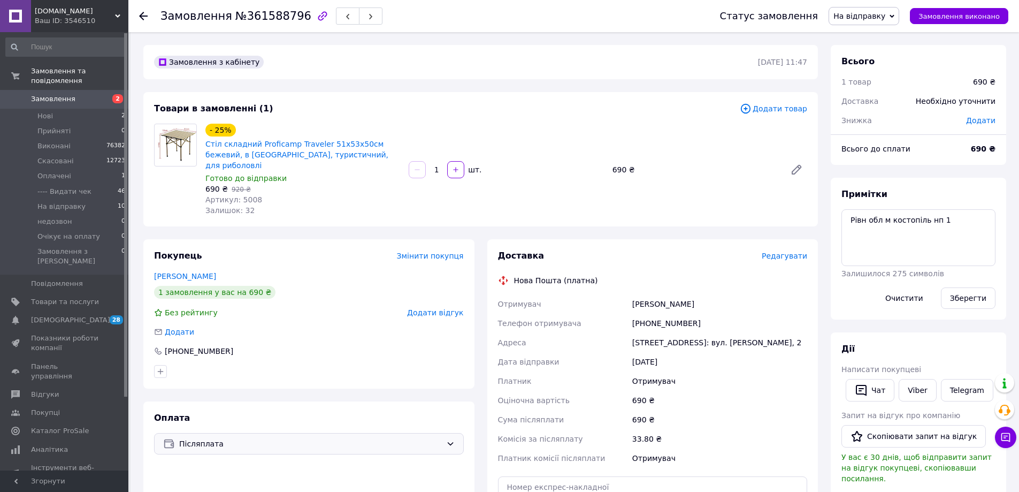
click at [47, 22] on div "Ваш ID: 3546510" at bounding box center [82, 21] width 94 height 10
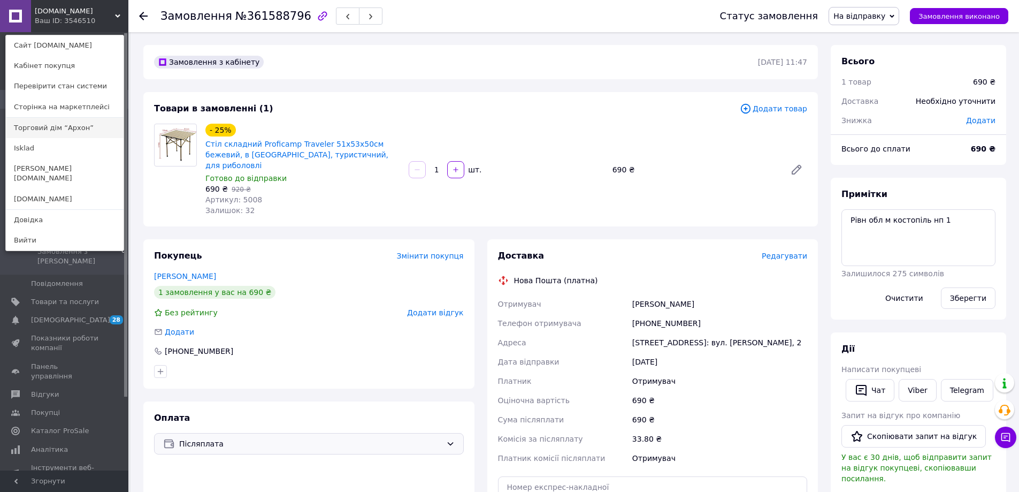
click at [57, 133] on link "Торговий дім “Архон”" at bounding box center [65, 128] width 118 height 20
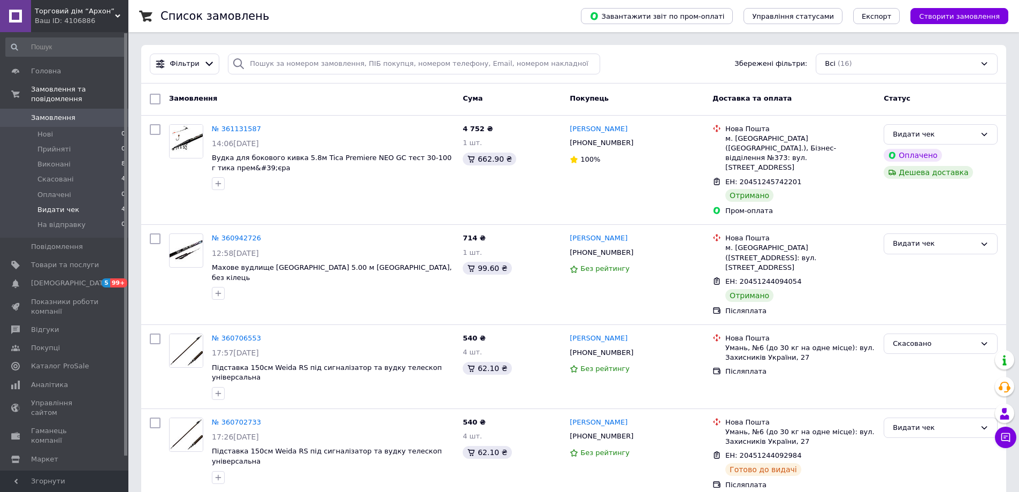
click at [54, 205] on span "Видати чек" at bounding box center [58, 210] width 42 height 10
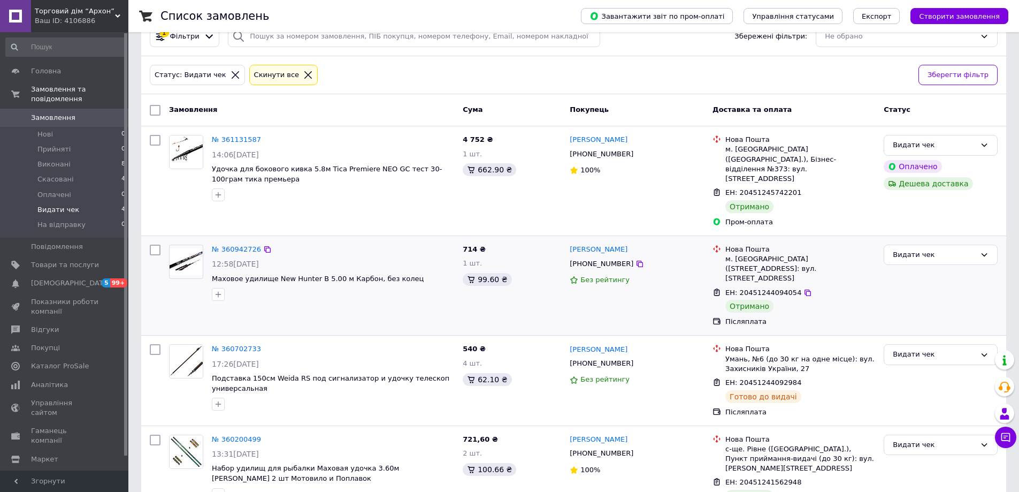
scroll to position [44, 0]
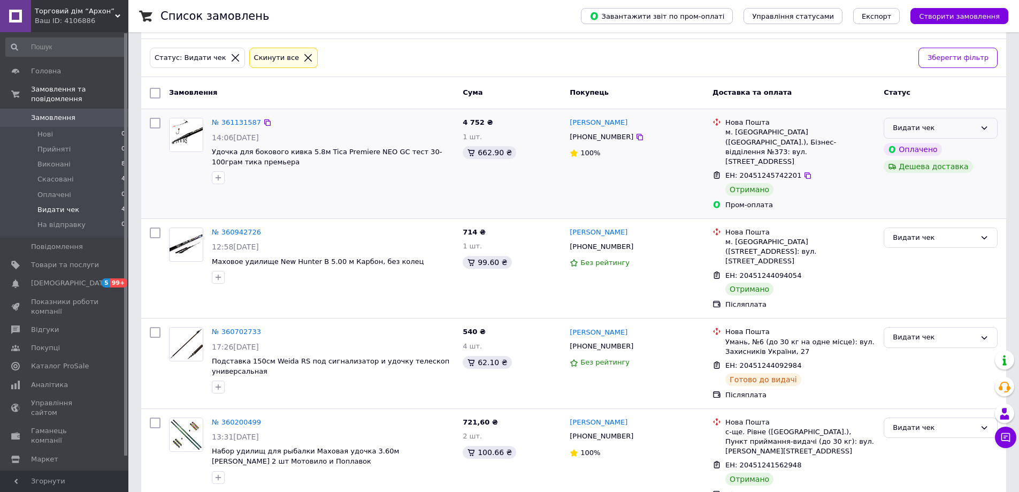
click at [945, 126] on div "Видати чек" at bounding box center [934, 128] width 83 height 11
click at [935, 163] on li "Виконано" at bounding box center [940, 170] width 113 height 20
click at [932, 232] on div "Видати чек" at bounding box center [934, 237] width 83 height 11
click at [922, 270] on li "Виконано" at bounding box center [940, 280] width 113 height 20
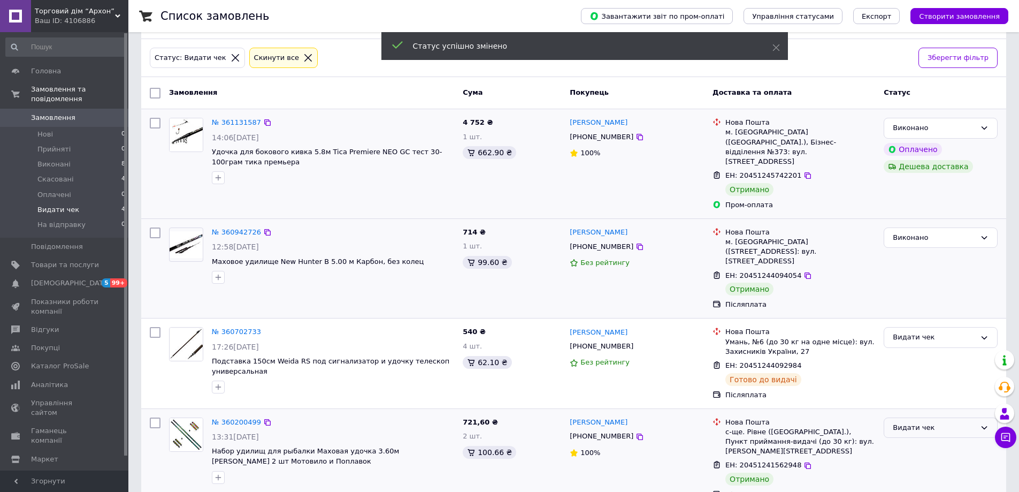
click at [932, 422] on div "Видати чек" at bounding box center [934, 427] width 83 height 11
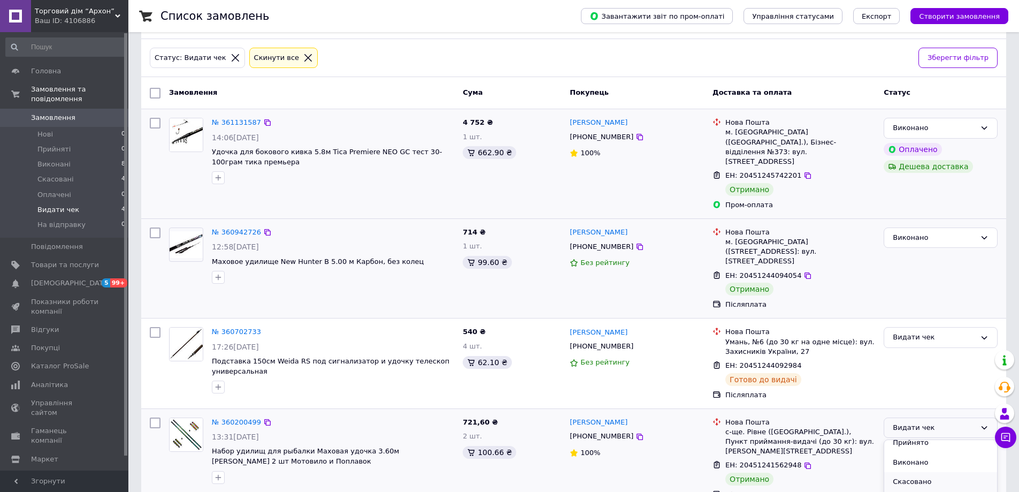
scroll to position [9, 0]
click at [914, 450] on li "Виконано" at bounding box center [940, 460] width 113 height 20
click at [53, 3] on div "Торговий дім “Архон” Ваш ID: 4106886" at bounding box center [79, 16] width 97 height 32
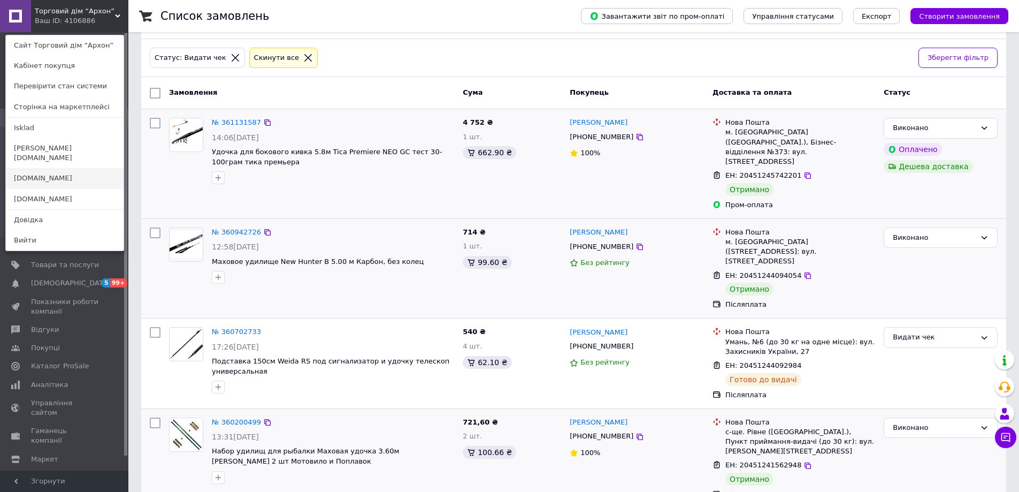
click at [41, 169] on link "[DOMAIN_NAME]" at bounding box center [65, 178] width 118 height 20
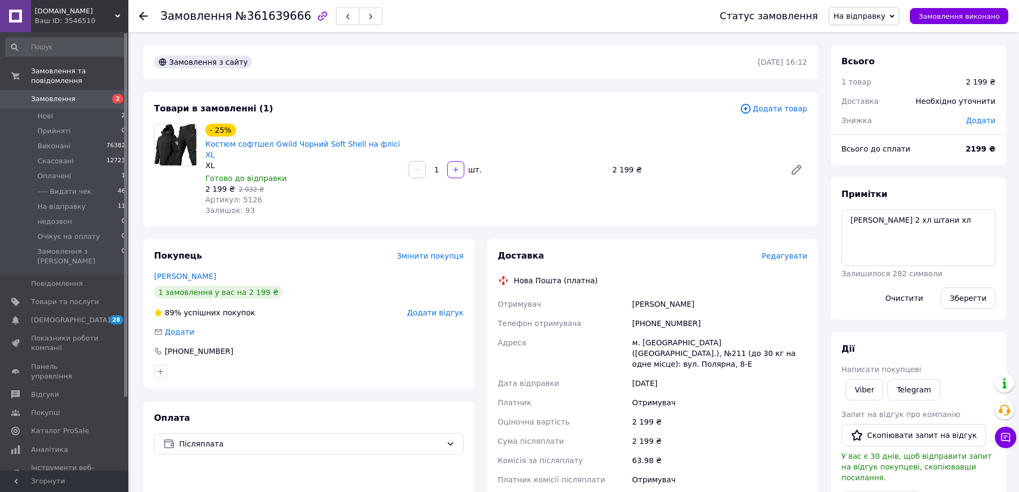
click at [789, 251] on span "Редагувати" at bounding box center [784, 255] width 45 height 9
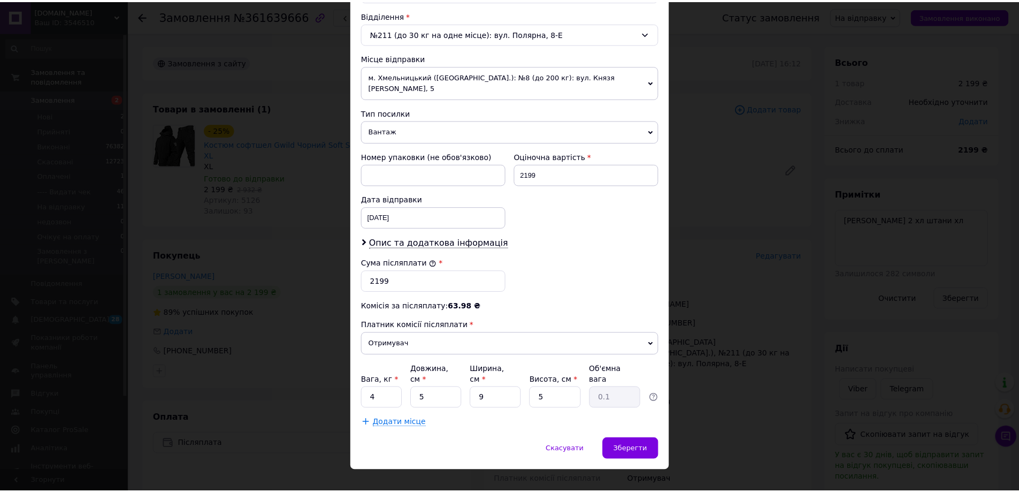
scroll to position [335, 0]
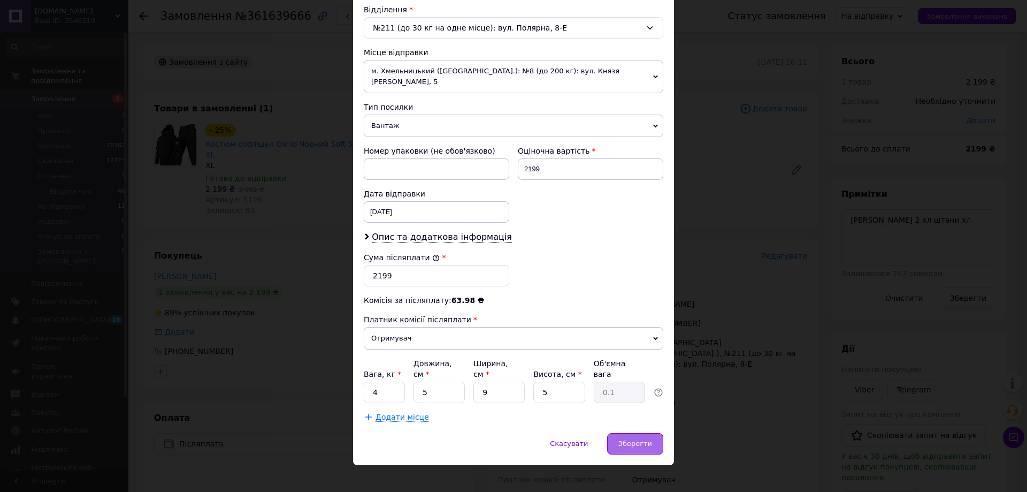
click at [646, 439] on span "Зберегти" at bounding box center [635, 443] width 34 height 8
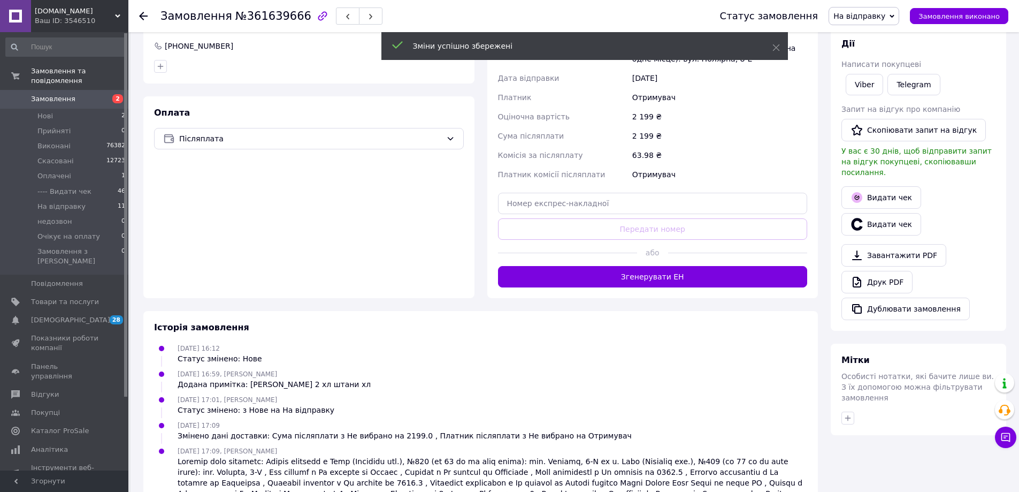
scroll to position [325, 0]
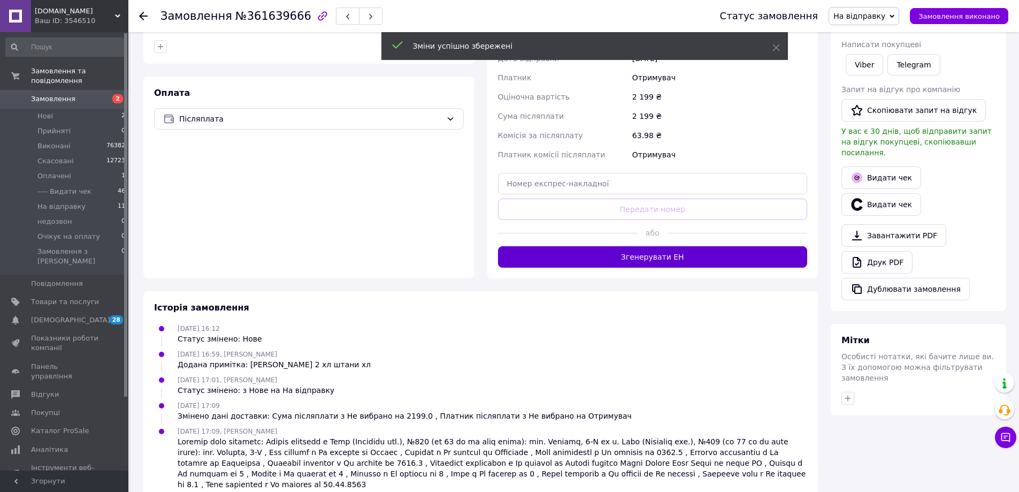
click at [658, 246] on button "Згенерувати ЕН" at bounding box center [653, 256] width 310 height 21
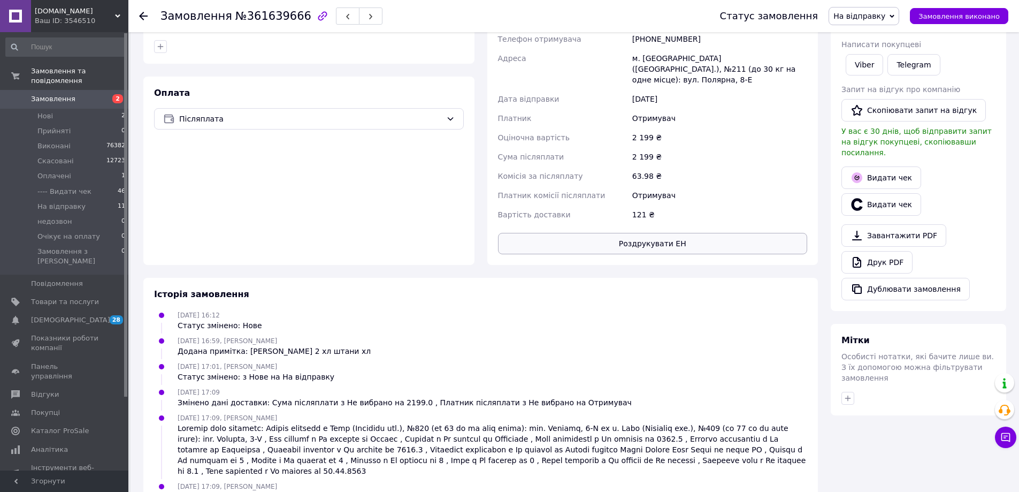
click at [650, 233] on button "Роздрукувати ЕН" at bounding box center [653, 243] width 310 height 21
click at [879, 14] on span "На відправку" at bounding box center [859, 16] width 52 height 9
click at [875, 97] on li "---- Видати чек" at bounding box center [865, 102] width 73 height 16
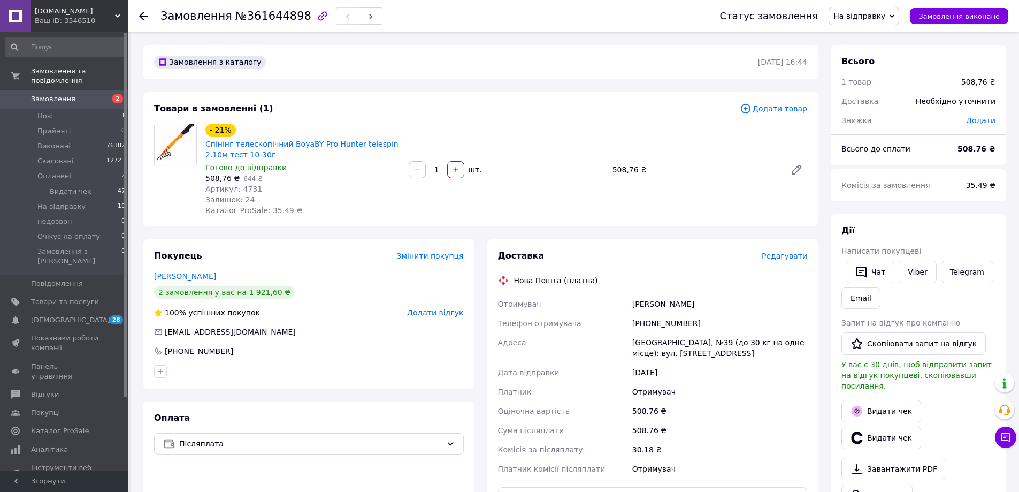
click at [801, 255] on span "Редагувати" at bounding box center [784, 255] width 45 height 9
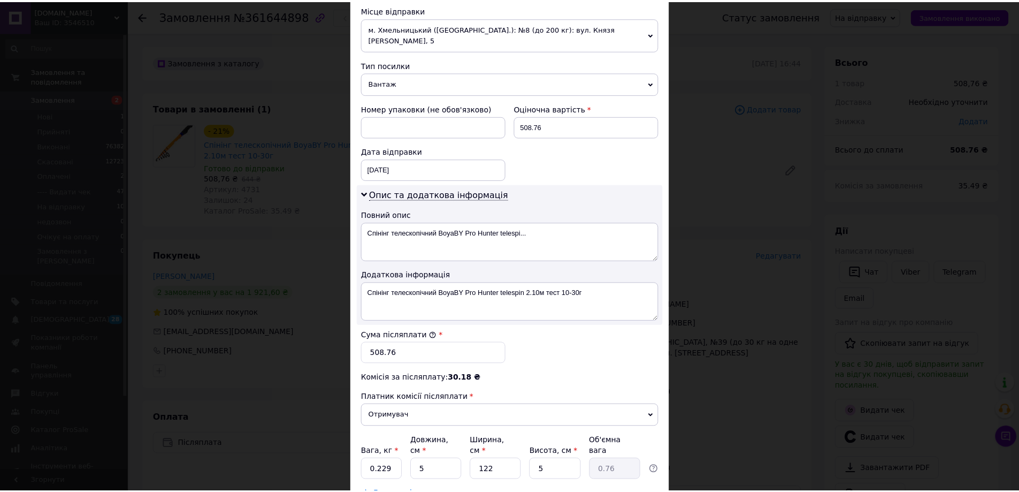
scroll to position [455, 0]
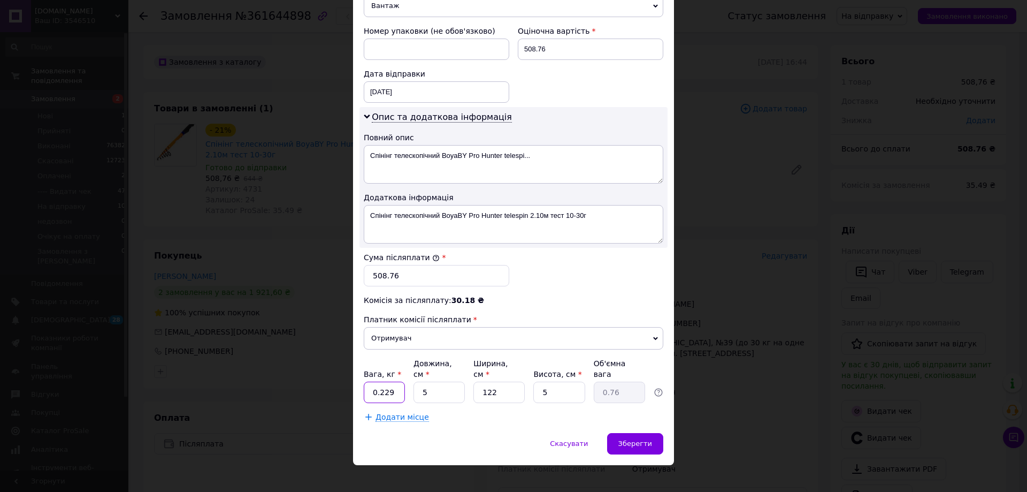
drag, startPoint x: 394, startPoint y: 383, endPoint x: 371, endPoint y: 379, distance: 23.9
click at [371, 381] on input "0.229" at bounding box center [384, 391] width 41 height 21
type input "2"
type input "55"
type input "8.39"
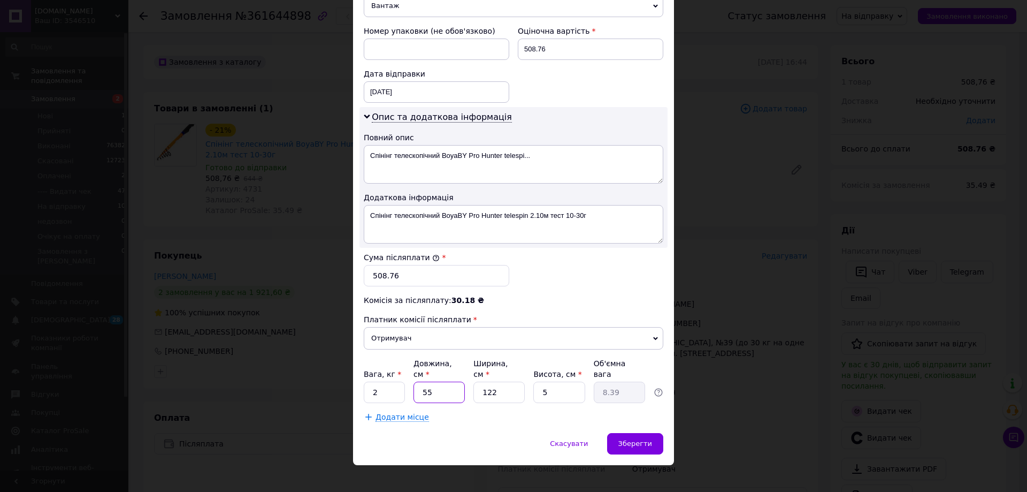
type input "55"
drag, startPoint x: 496, startPoint y: 387, endPoint x: 478, endPoint y: 385, distance: 18.3
click at [478, 385] on input "122" at bounding box center [498, 391] width 51 height 21
type input "5"
type input "0.34"
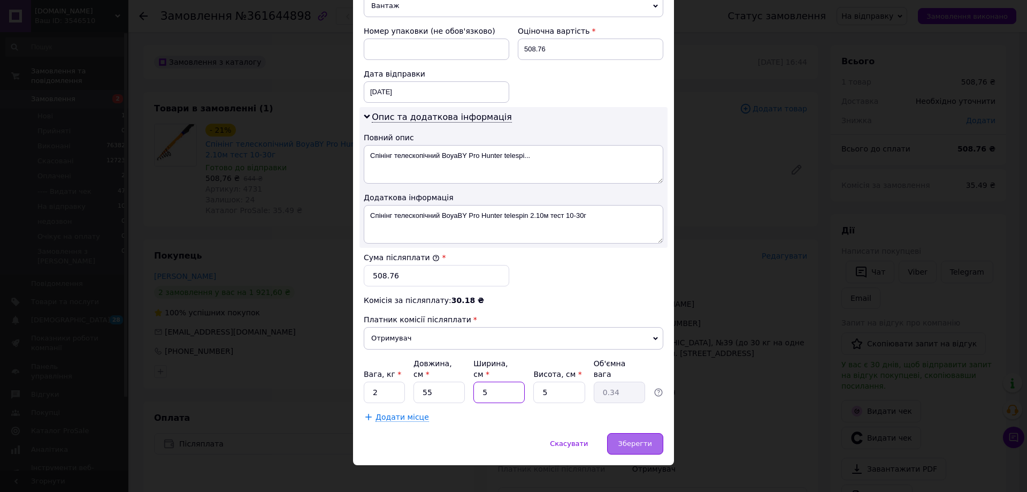
type input "5"
click at [634, 439] on span "Зберегти" at bounding box center [635, 443] width 34 height 8
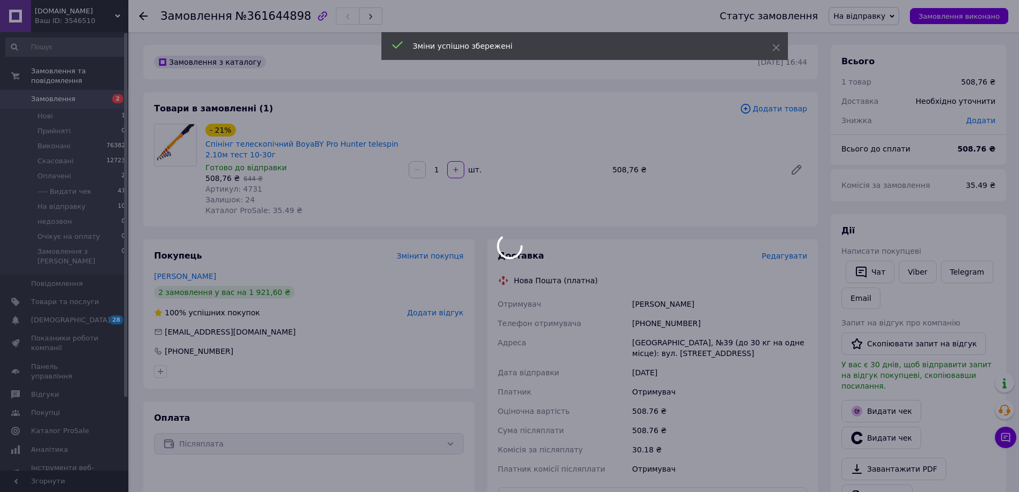
scroll to position [267, 0]
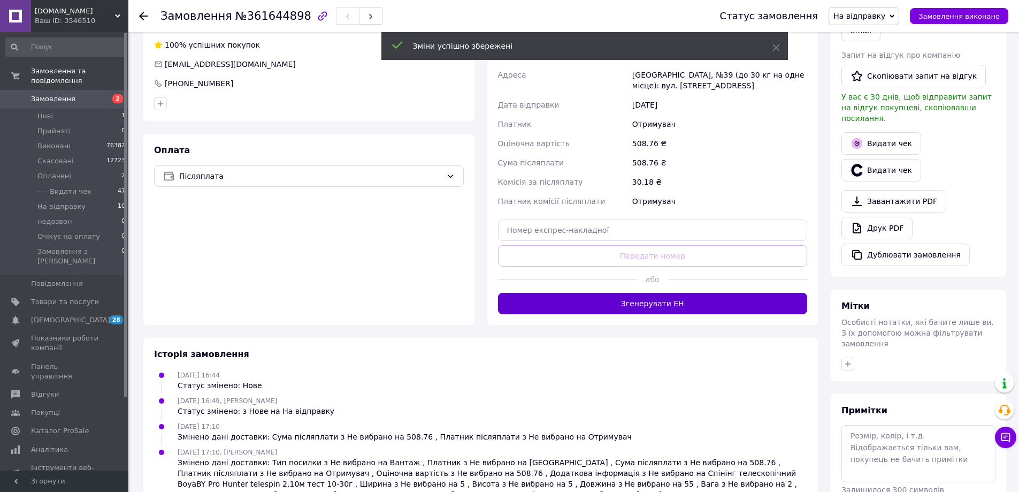
click at [656, 304] on button "Згенерувати ЕН" at bounding box center [653, 303] width 310 height 21
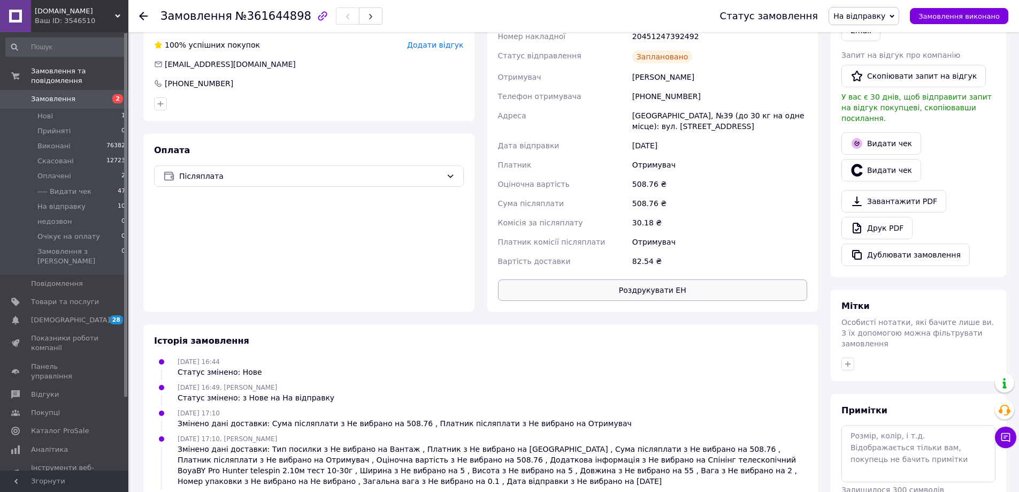
click at [645, 292] on button "Роздрукувати ЕН" at bounding box center [653, 289] width 310 height 21
click at [872, 16] on span "На відправку" at bounding box center [859, 16] width 52 height 9
click at [886, 103] on li "---- Видати чек" at bounding box center [865, 102] width 73 height 16
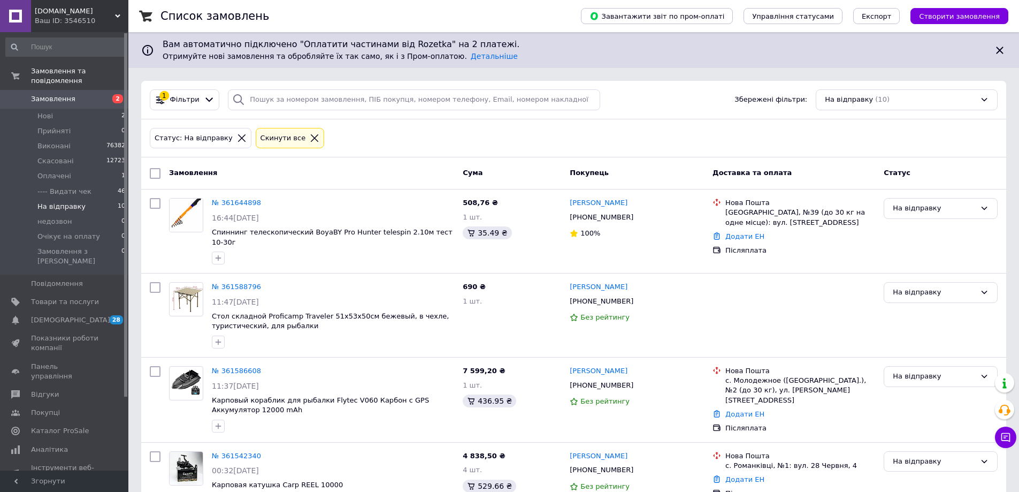
scroll to position [392, 0]
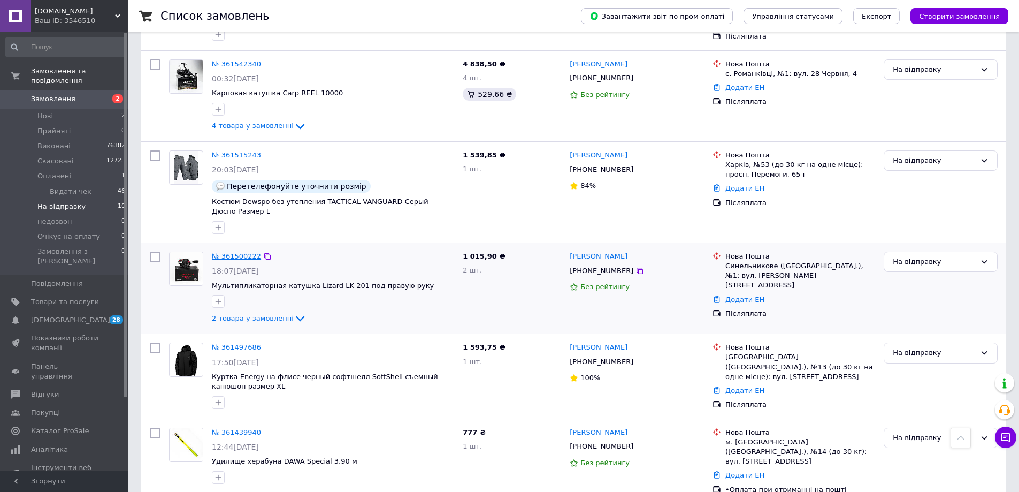
drag, startPoint x: 264, startPoint y: 263, endPoint x: 242, endPoint y: 247, distance: 26.7
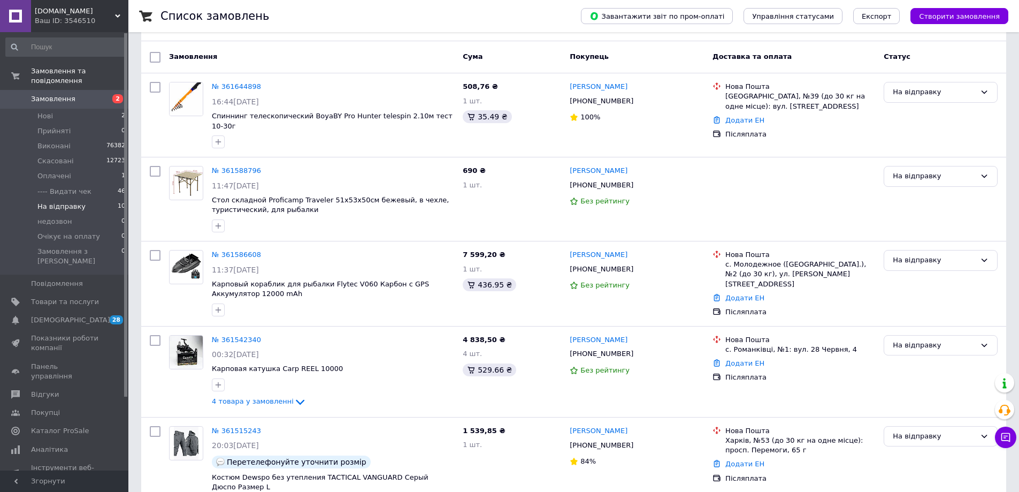
click at [50, 20] on div "Ваш ID: 3546510" at bounding box center [82, 21] width 94 height 10
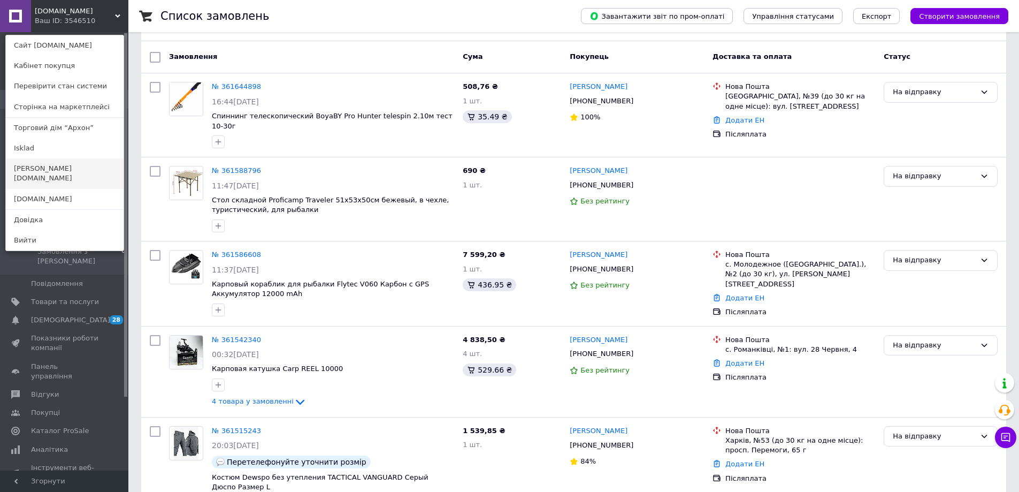
click at [34, 169] on link "[PERSON_NAME][DOMAIN_NAME]" at bounding box center [65, 173] width 118 height 30
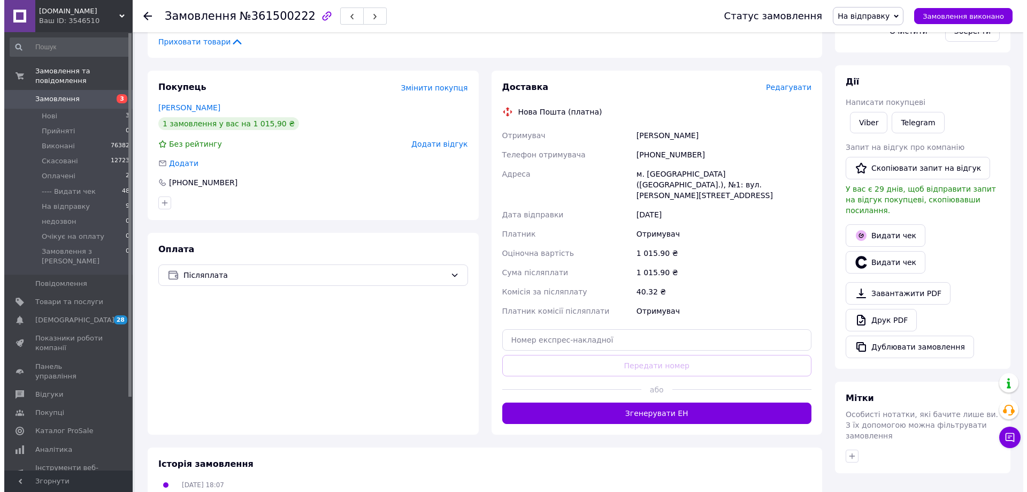
scroll to position [267, 0]
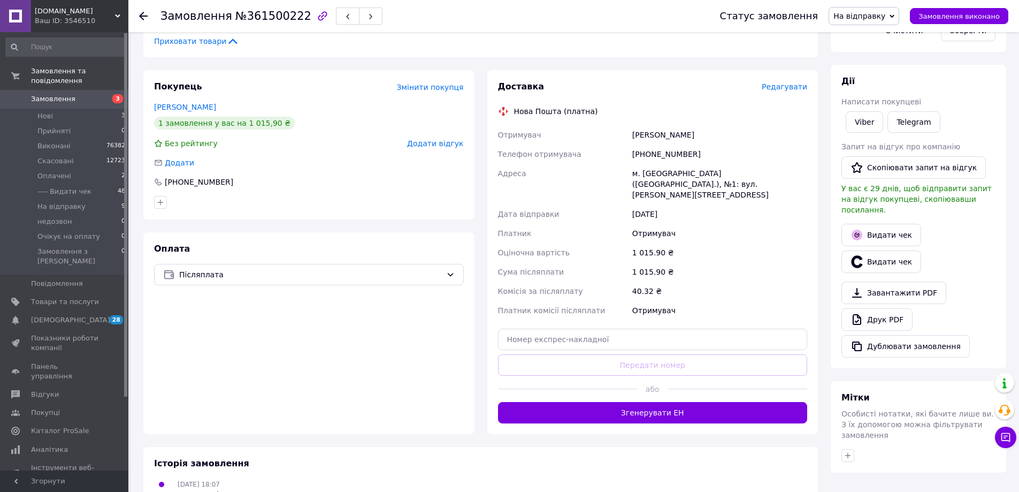
click at [791, 82] on span "Редагувати" at bounding box center [784, 86] width 45 height 9
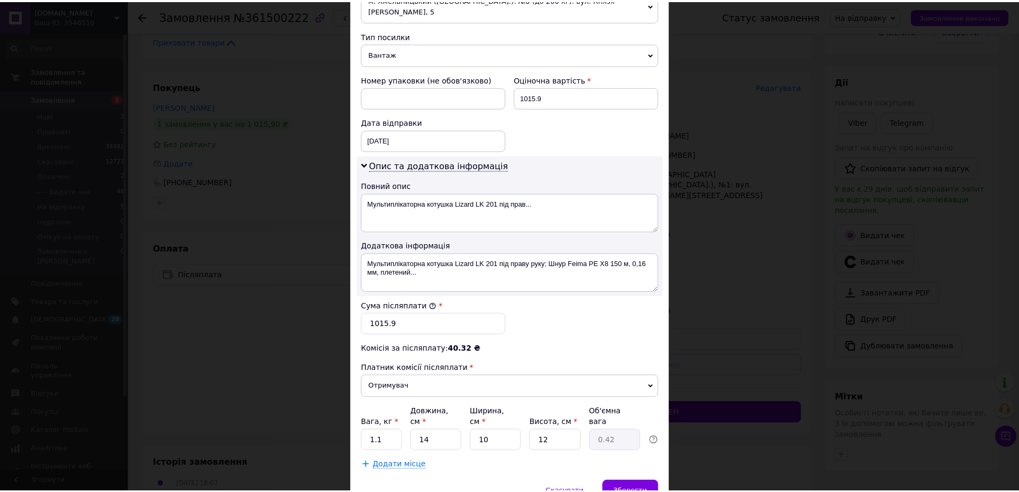
scroll to position [455, 0]
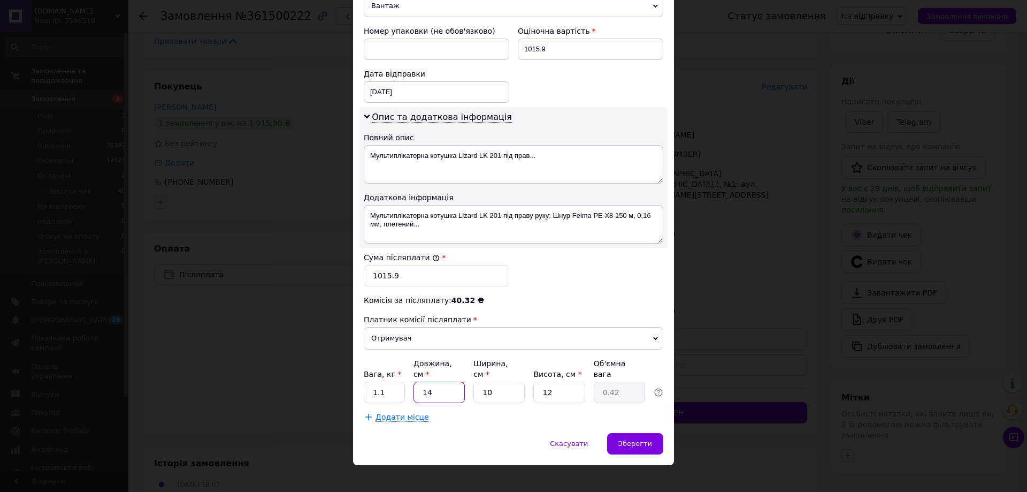
click at [434, 381] on input "14" at bounding box center [439, 391] width 51 height 21
click at [381, 384] on input "1.1" at bounding box center [384, 391] width 41 height 21
type input "1"
click at [615, 433] on div "Зберегти" at bounding box center [635, 443] width 56 height 21
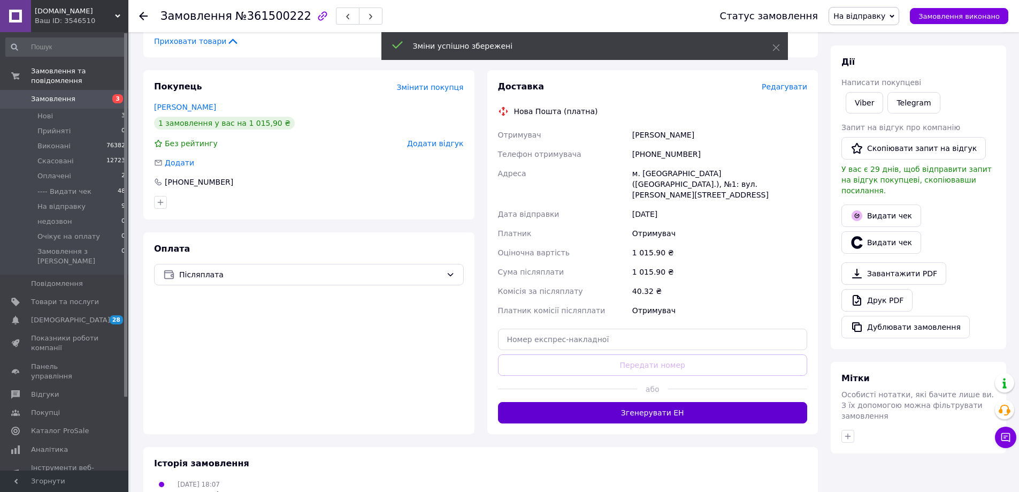
click at [647, 402] on button "Згенерувати ЕН" at bounding box center [653, 412] width 310 height 21
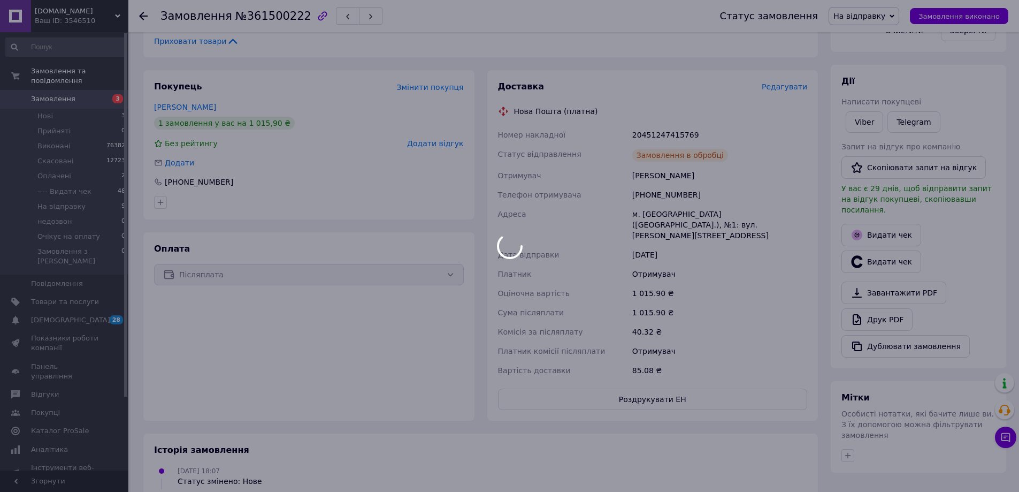
click at [649, 378] on div at bounding box center [509, 246] width 1019 height 492
click at [658, 380] on div at bounding box center [509, 246] width 1019 height 492
click at [658, 380] on body "caiman.club Ваш ID: 3546510 Сайт caiman.club Кабінет покупця Перевірити стан си…" at bounding box center [509, 194] width 1019 height 923
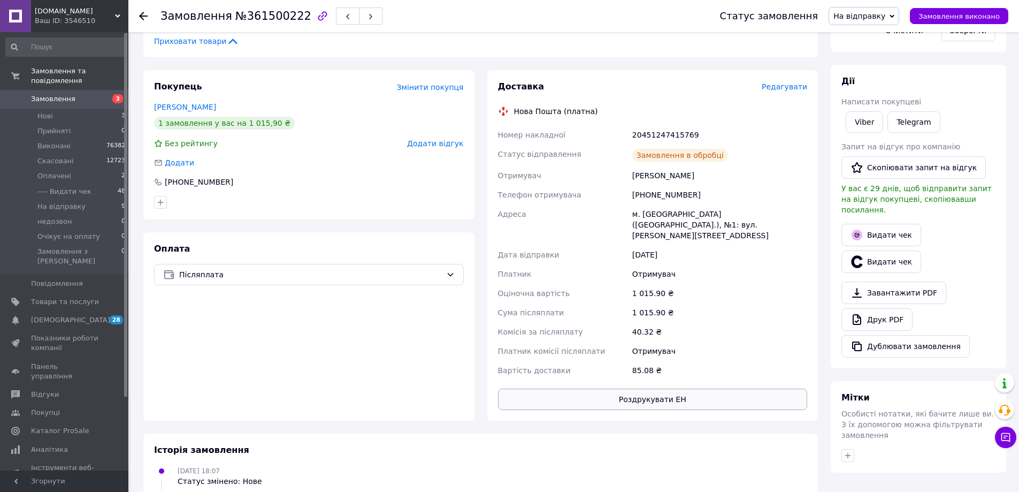
click at [657, 388] on button "Роздрукувати ЕН" at bounding box center [653, 398] width 310 height 21
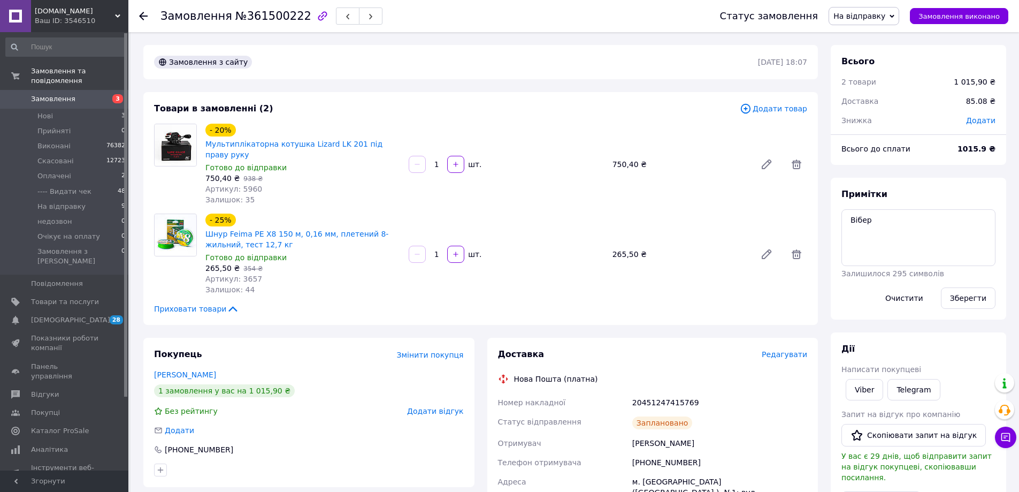
click at [862, 8] on span "На відправку" at bounding box center [864, 16] width 71 height 18
click at [874, 100] on li "---- Видати чек" at bounding box center [865, 102] width 73 height 16
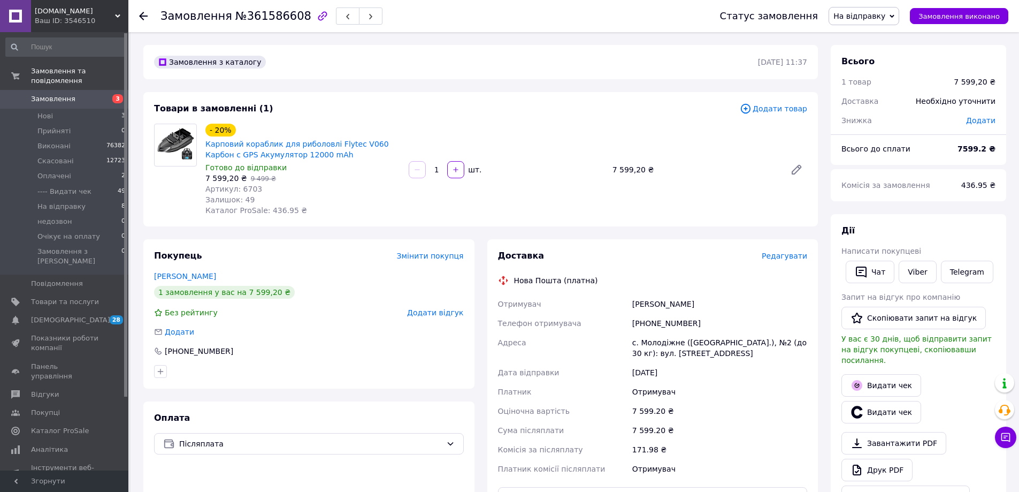
click at [793, 253] on span "Редагувати" at bounding box center [784, 255] width 45 height 9
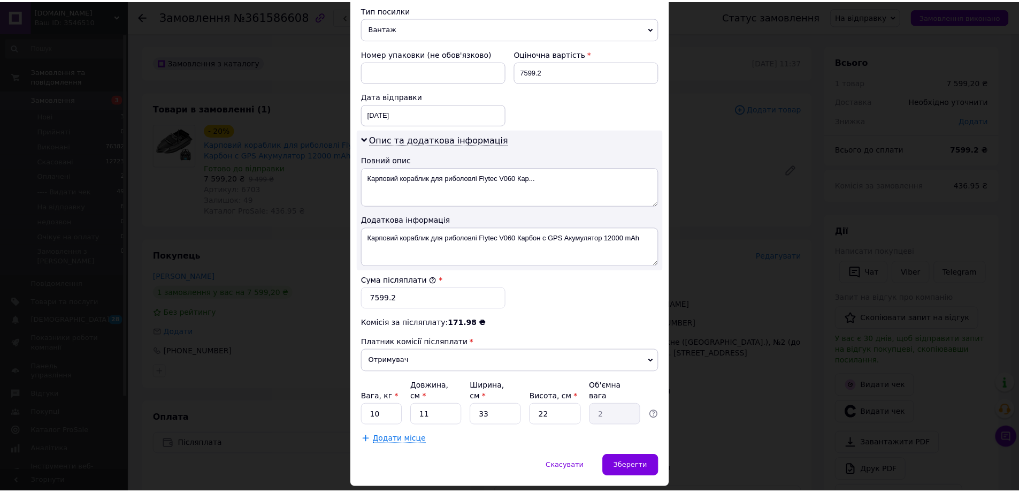
scroll to position [455, 0]
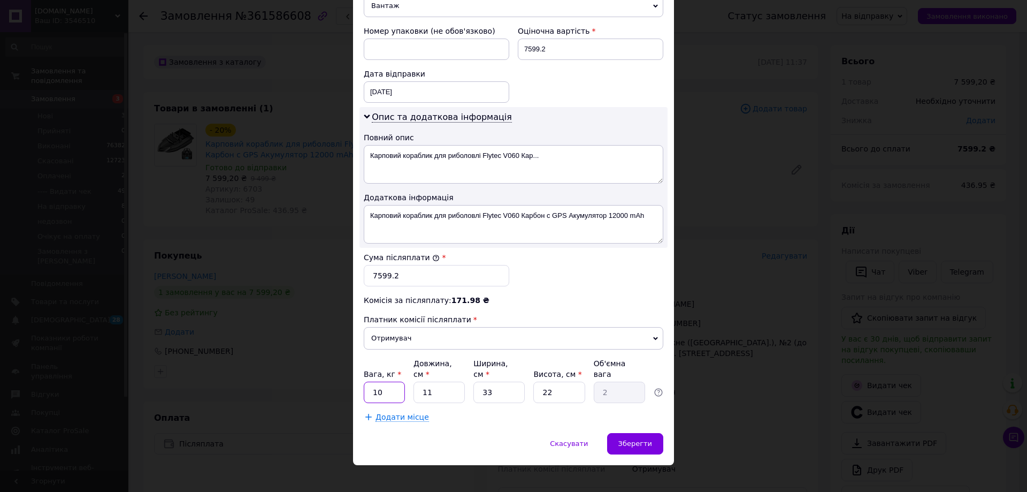
drag, startPoint x: 381, startPoint y: 386, endPoint x: 369, endPoint y: 384, distance: 12.5
click at [369, 384] on input "10" at bounding box center [384, 391] width 41 height 21
type input "12"
click at [641, 439] on span "Зберегти" at bounding box center [635, 443] width 34 height 8
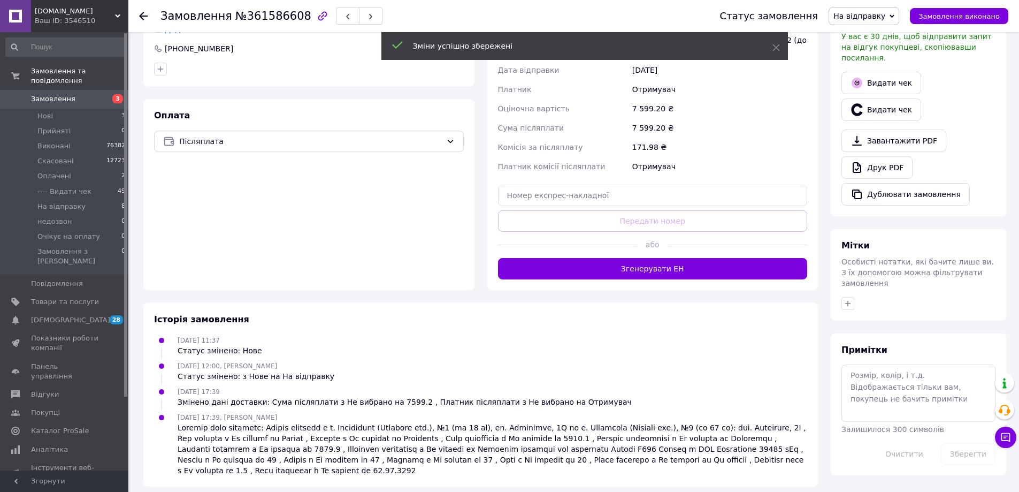
scroll to position [310, 0]
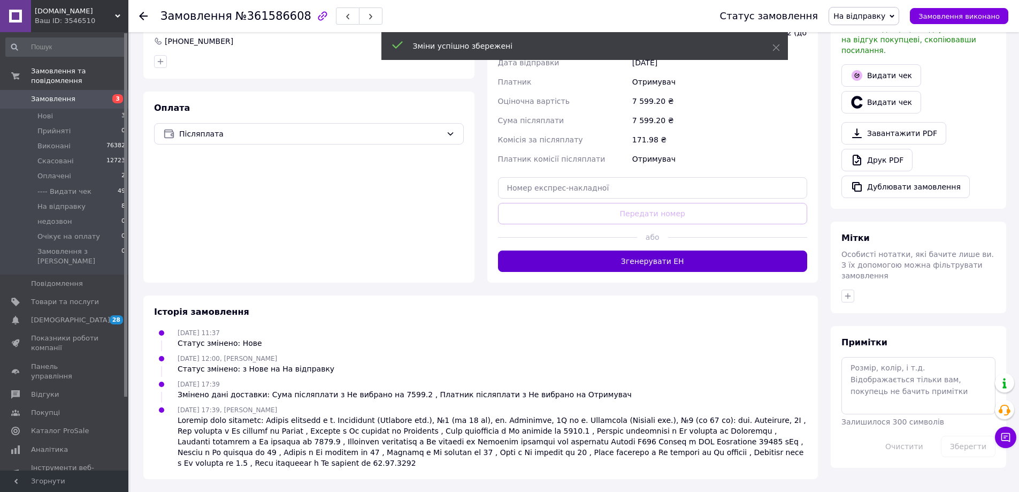
click at [660, 256] on button "Згенерувати ЕН" at bounding box center [653, 260] width 310 height 21
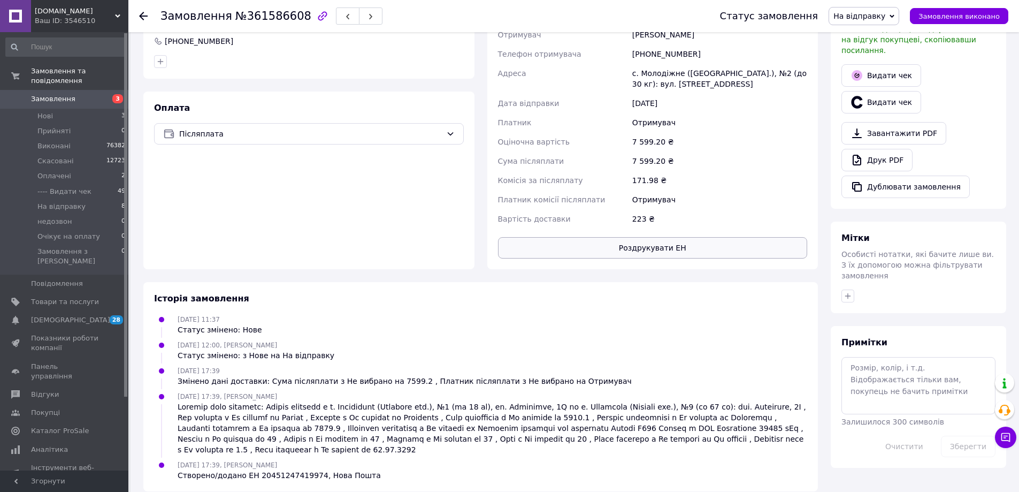
click at [642, 243] on button "Роздрукувати ЕН" at bounding box center [653, 247] width 310 height 21
click at [874, 9] on span "На відправку" at bounding box center [864, 16] width 71 height 18
click at [879, 96] on li "---- Видати чек" at bounding box center [865, 102] width 73 height 16
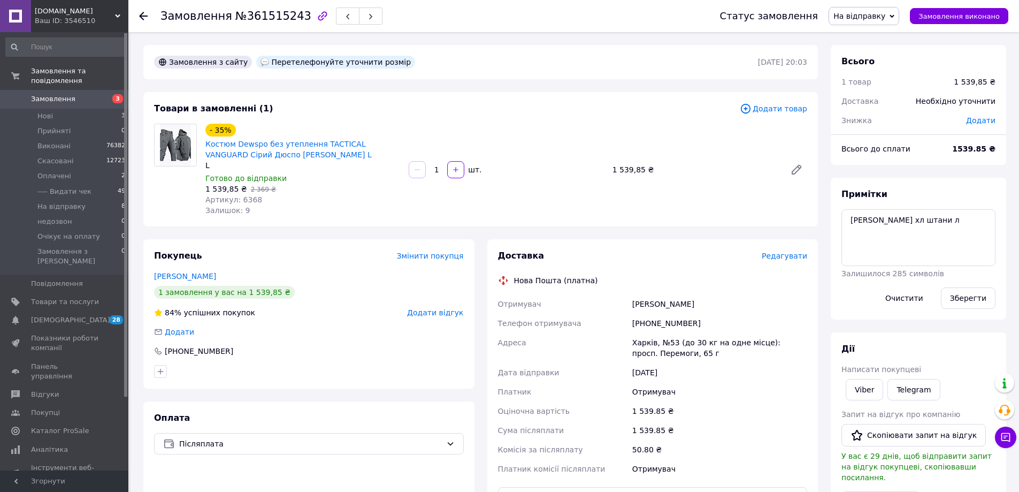
click at [788, 257] on span "Редагувати" at bounding box center [784, 255] width 45 height 9
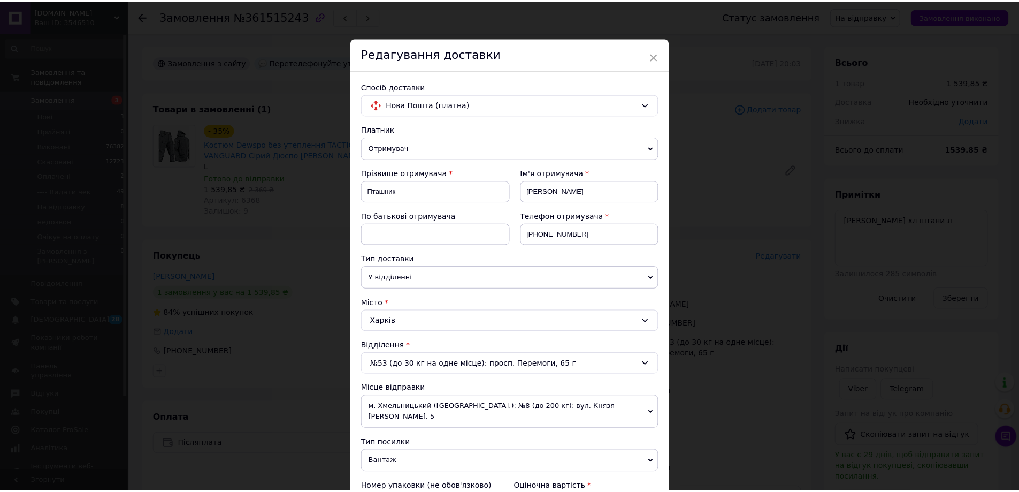
scroll to position [455, 0]
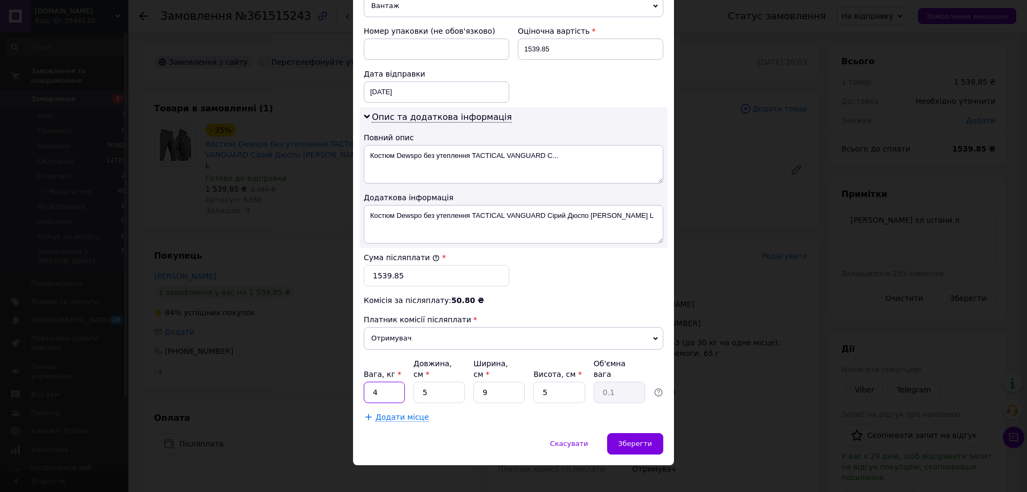
drag, startPoint x: 383, startPoint y: 384, endPoint x: 365, endPoint y: 385, distance: 18.3
click at [365, 385] on input "4" at bounding box center [384, 391] width 41 height 21
type input "2"
click at [624, 439] on span "Зберегти" at bounding box center [635, 443] width 34 height 8
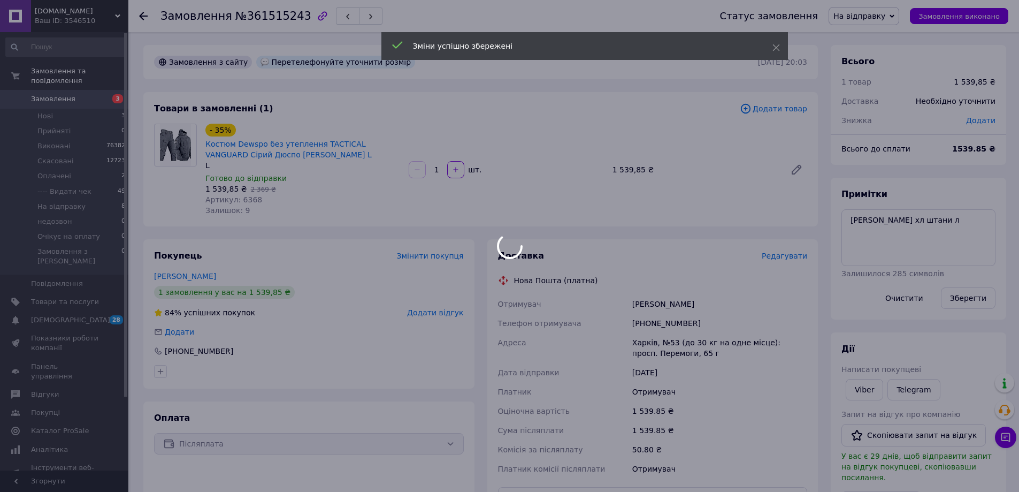
scroll to position [241, 0]
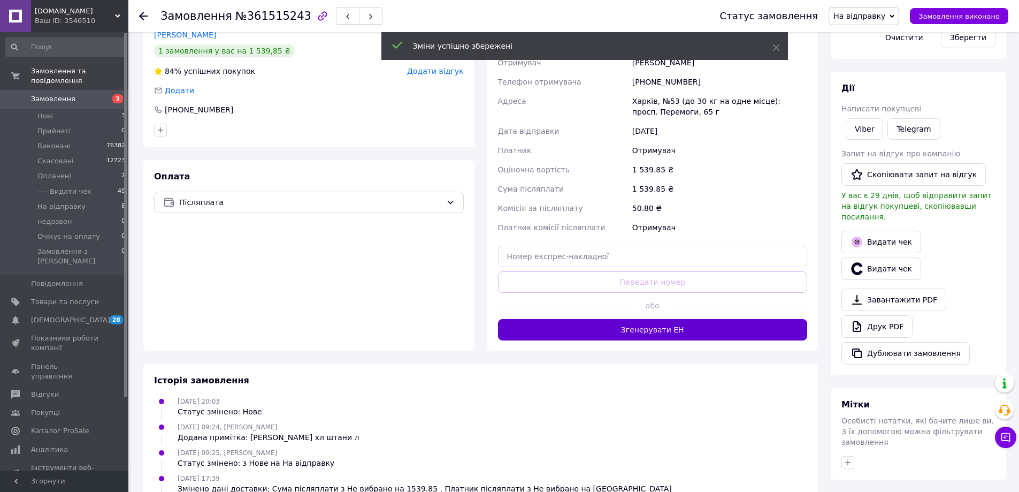
click at [649, 324] on button "Згенерувати ЕН" at bounding box center [653, 329] width 310 height 21
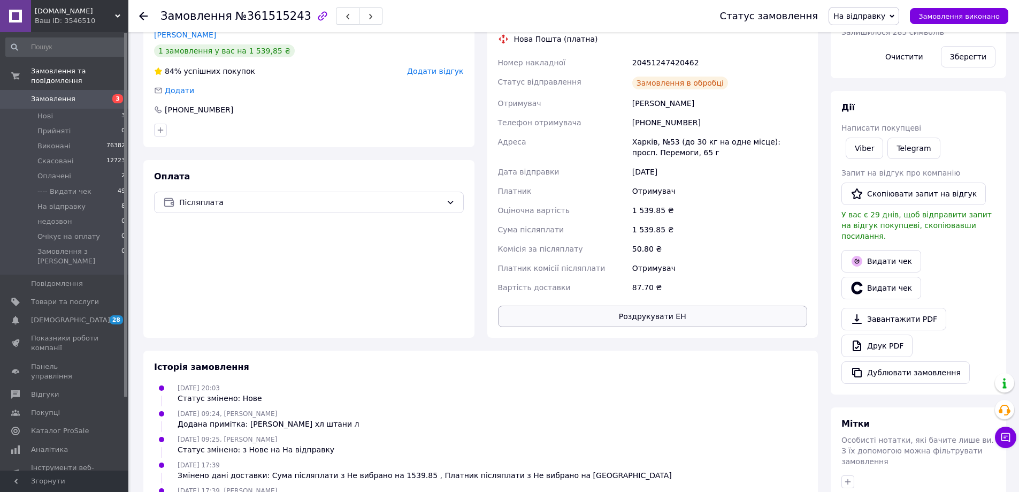
click at [646, 313] on button "Роздрукувати ЕН" at bounding box center [653, 315] width 310 height 21
click at [867, 12] on span "На відправку" at bounding box center [859, 16] width 52 height 9
click at [881, 99] on li "---- Видати чек" at bounding box center [865, 102] width 73 height 16
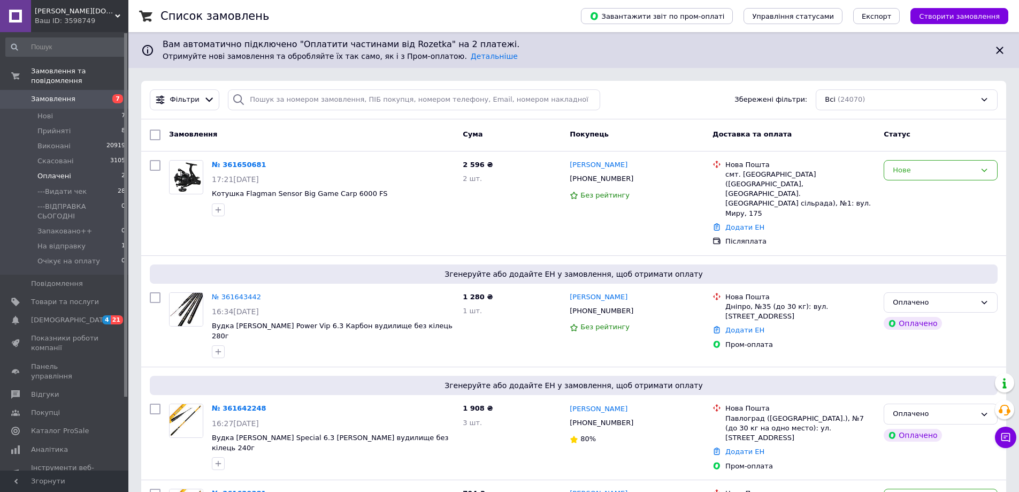
click at [58, 171] on span "Оплачені" at bounding box center [54, 176] width 34 height 10
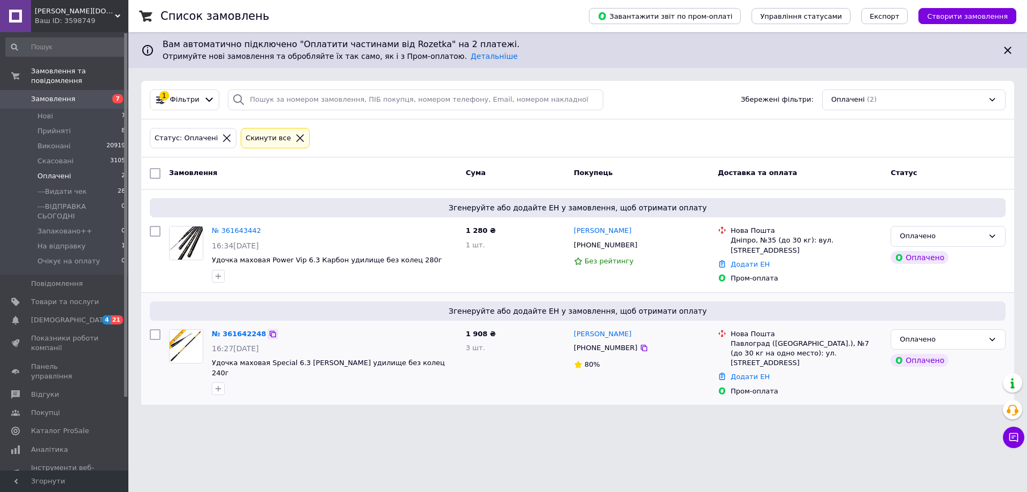
click at [269, 333] on icon at bounding box center [273, 334] width 9 height 9
click at [263, 232] on icon at bounding box center [267, 230] width 9 height 9
click at [263, 231] on icon at bounding box center [267, 230] width 9 height 9
click at [977, 234] on div "Оплачено" at bounding box center [942, 236] width 84 height 11
click at [947, 316] on li "---Видати чек" at bounding box center [948, 318] width 114 height 20
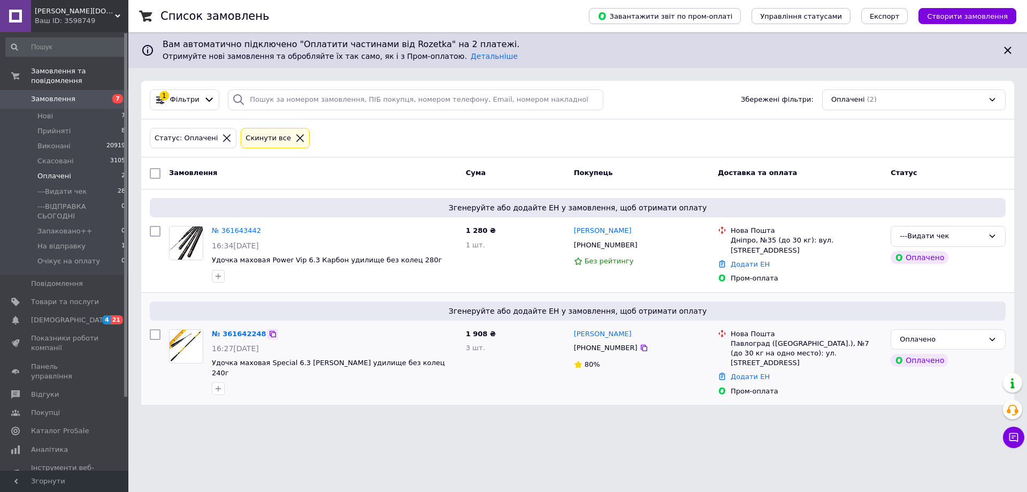
click at [269, 333] on icon at bounding box center [273, 334] width 9 height 9
click at [56, 13] on span "[PERSON_NAME][DOMAIN_NAME]" at bounding box center [75, 11] width 80 height 10
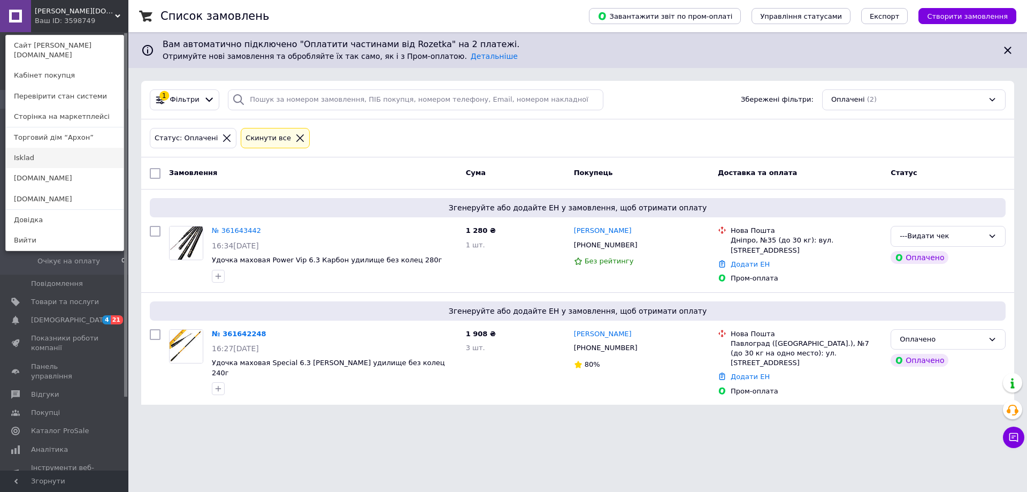
click at [36, 148] on link "Isklad" at bounding box center [65, 158] width 118 height 20
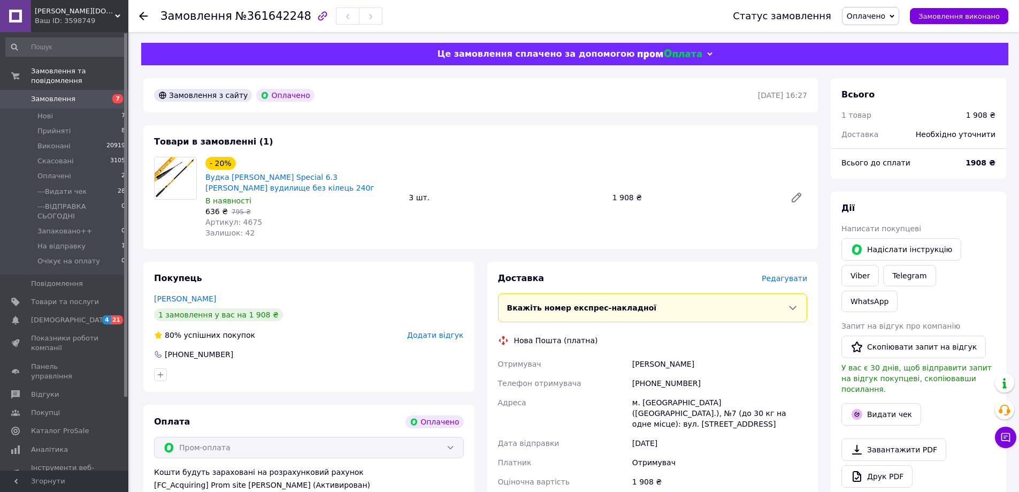
click at [883, 16] on span "Оплачено" at bounding box center [866, 16] width 39 height 9
click at [898, 86] on li "---Видати чек" at bounding box center [892, 86] width 99 height 16
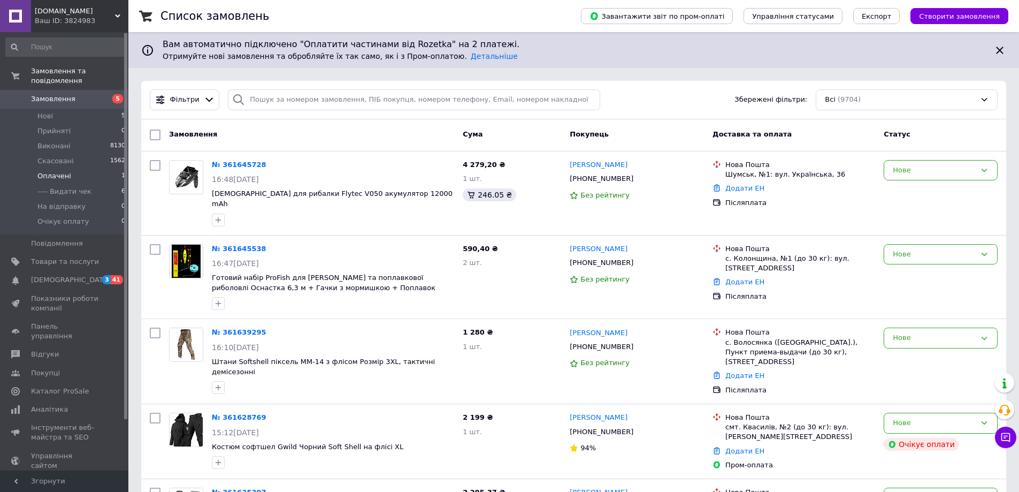
click at [48, 171] on span "Оплачені" at bounding box center [54, 176] width 34 height 10
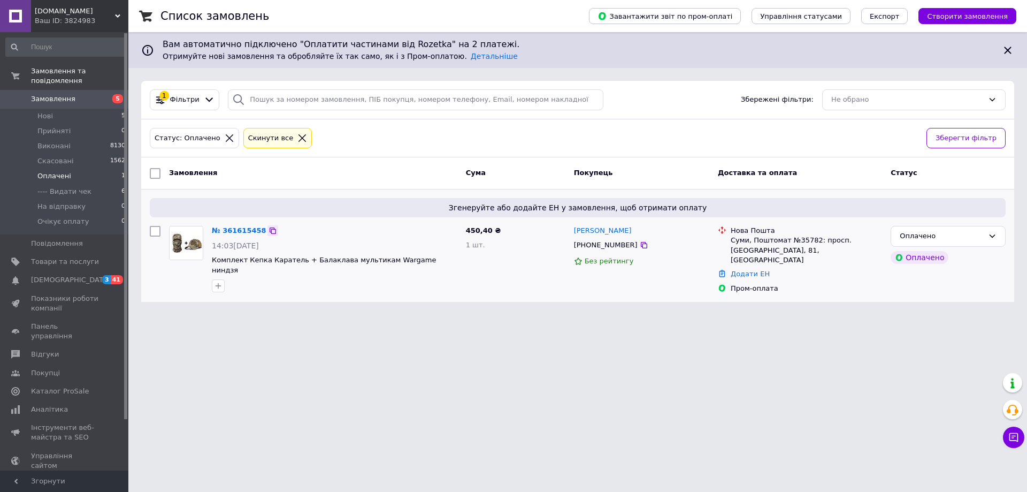
click at [269, 232] on icon at bounding box center [273, 230] width 9 height 9
click at [967, 236] on div "Оплачено" at bounding box center [942, 236] width 84 height 11
click at [938, 318] on li "---- Видати чек" at bounding box center [948, 318] width 114 height 20
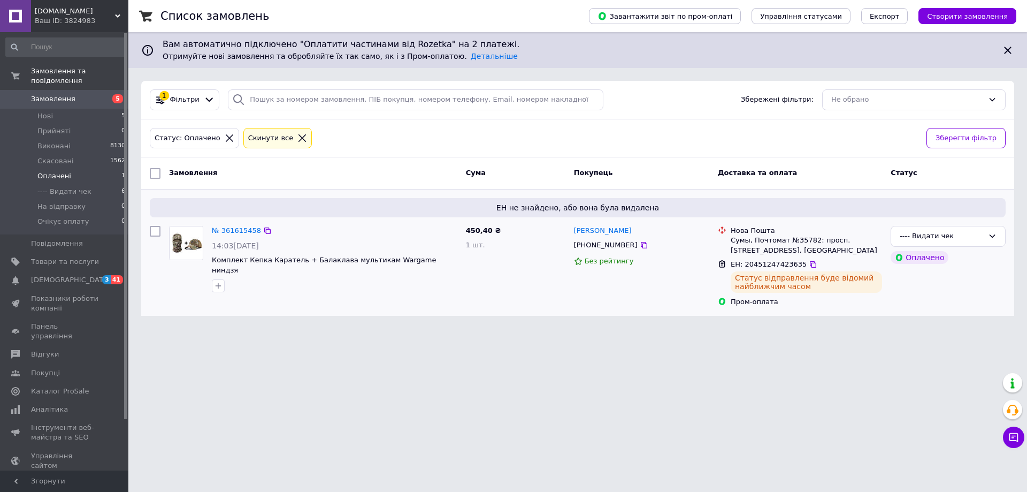
click at [73, 11] on span "isklad.in.ua" at bounding box center [75, 11] width 80 height 10
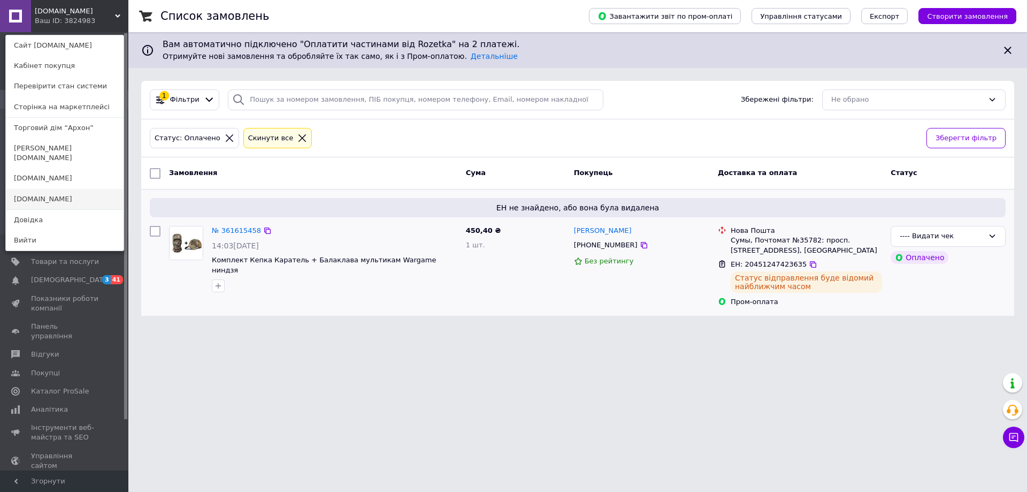
click at [56, 190] on link "[DOMAIN_NAME]" at bounding box center [65, 199] width 118 height 20
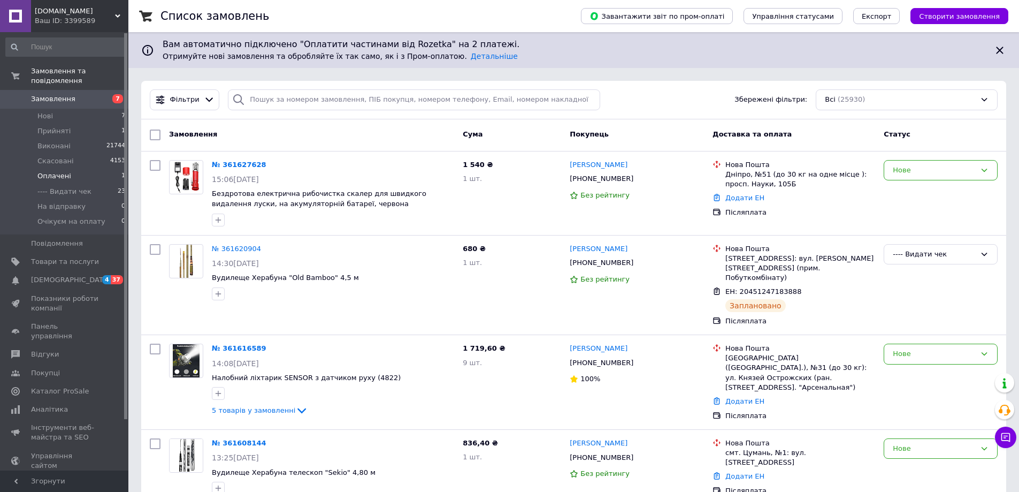
click at [57, 171] on span "Оплачені" at bounding box center [54, 176] width 34 height 10
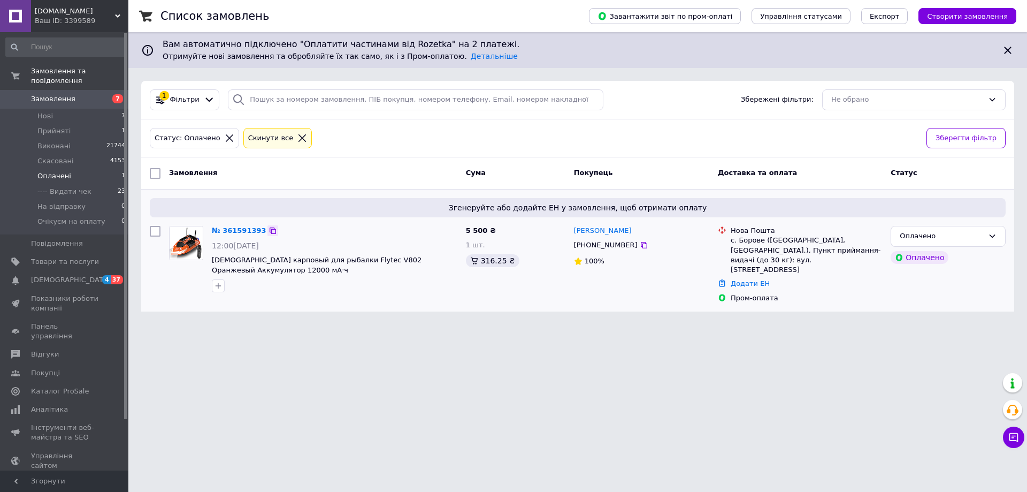
click at [269, 230] on icon at bounding box center [273, 230] width 9 height 9
click at [967, 233] on div "Оплачено" at bounding box center [942, 236] width 84 height 11
click at [922, 317] on li "---- Видати чек" at bounding box center [948, 318] width 114 height 20
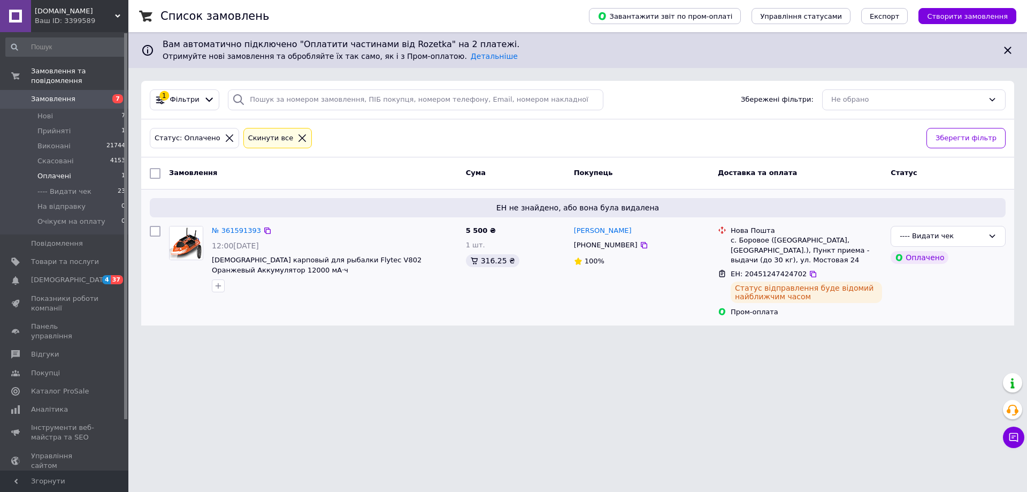
click at [64, 46] on input at bounding box center [65, 46] width 121 height 19
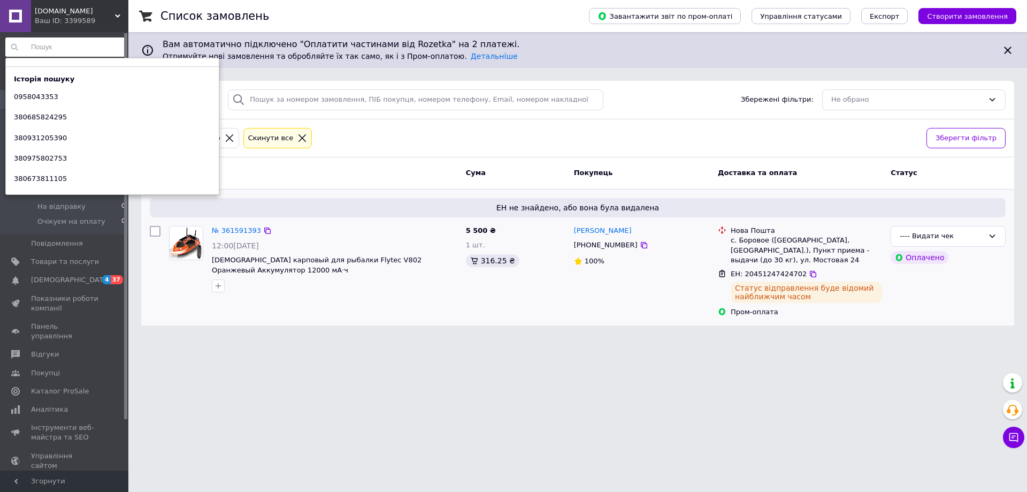
paste input "0665903429"
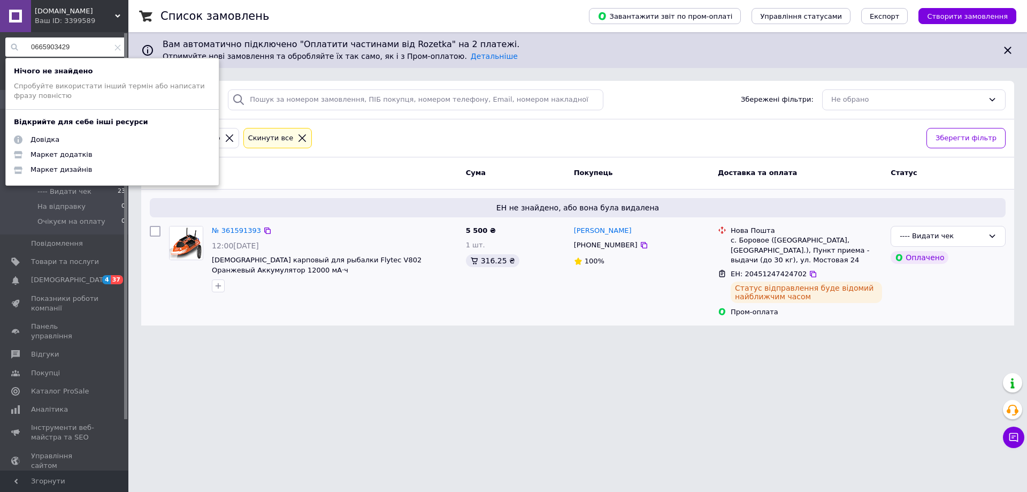
type input "0665903429"
click at [63, 13] on span "[DOMAIN_NAME]" at bounding box center [75, 11] width 80 height 10
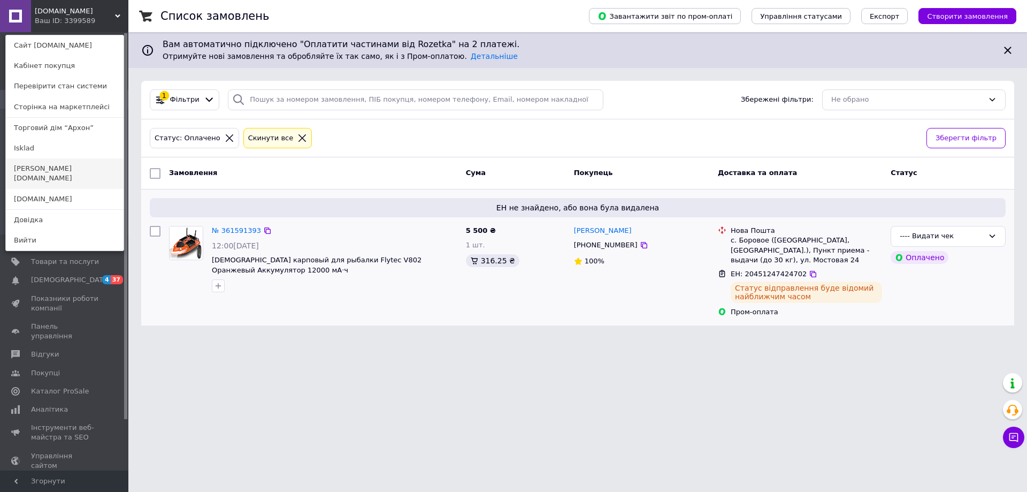
click at [42, 169] on link "[PERSON_NAME][DOMAIN_NAME]" at bounding box center [65, 173] width 118 height 30
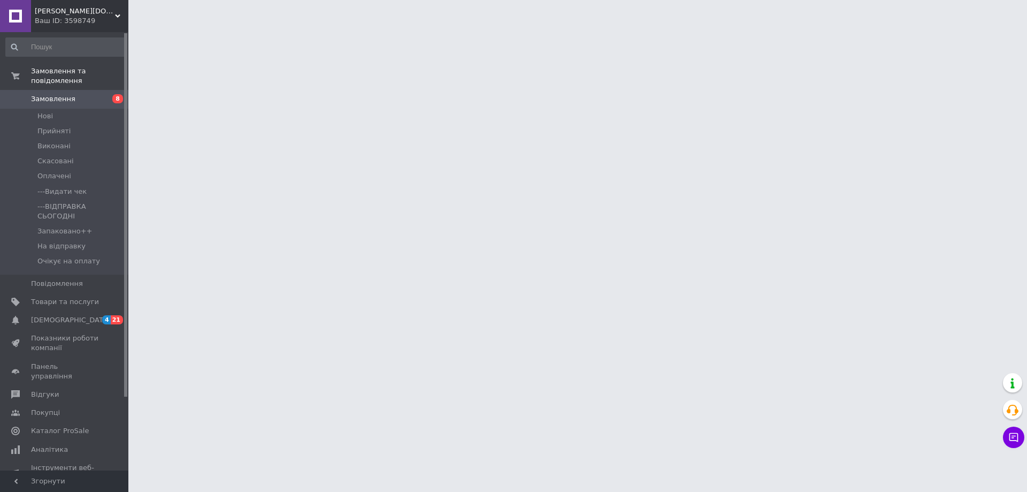
click at [57, 50] on input at bounding box center [65, 46] width 121 height 19
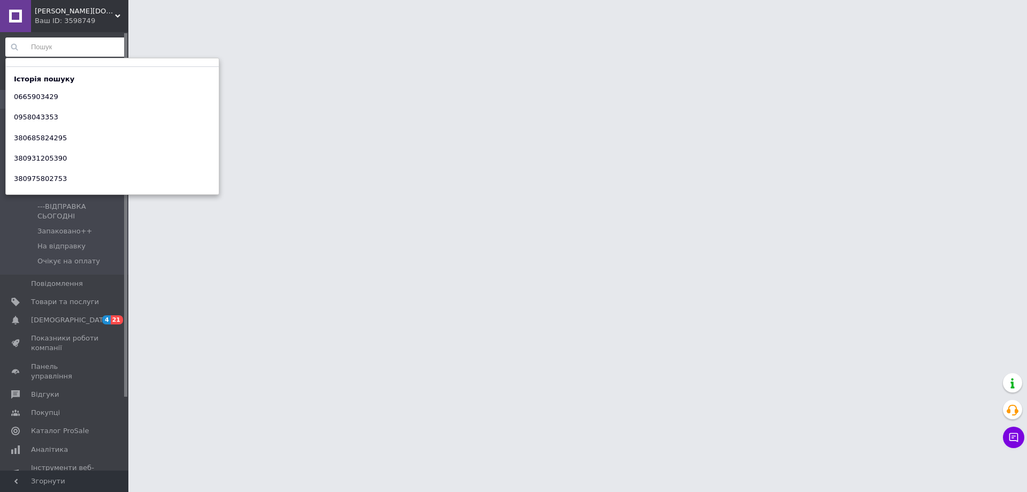
paste input "0665903429"
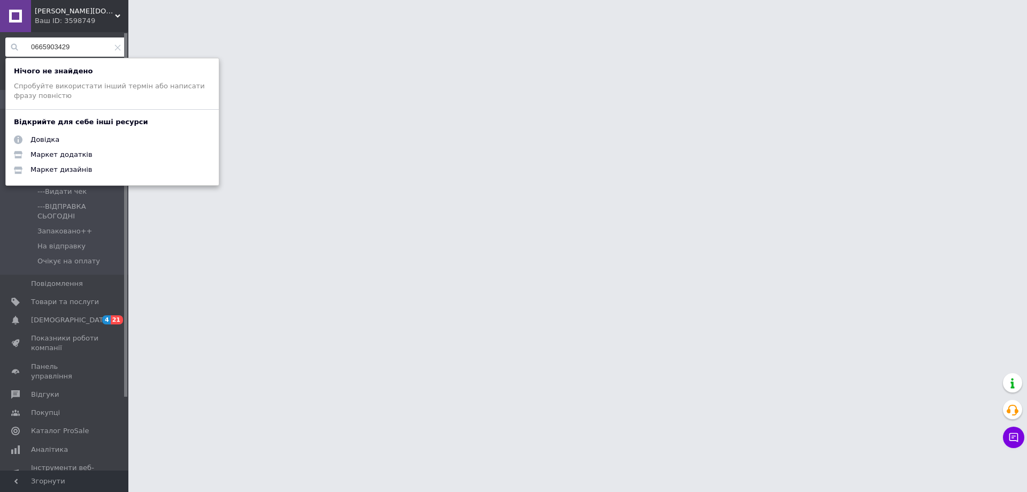
type input "0665903429"
click at [56, 14] on span "[PERSON_NAME][DOMAIN_NAME]" at bounding box center [75, 11] width 80 height 10
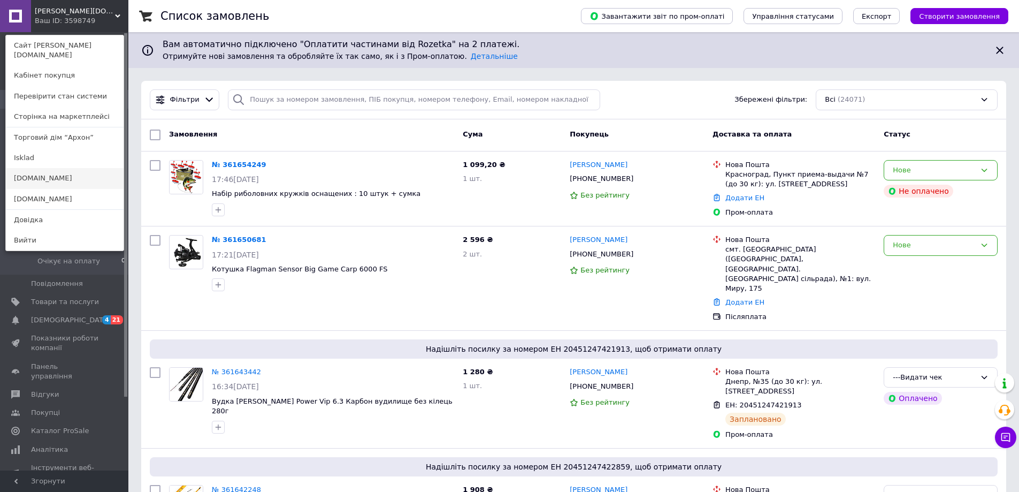
click at [47, 168] on link "[DOMAIN_NAME]" at bounding box center [65, 178] width 118 height 20
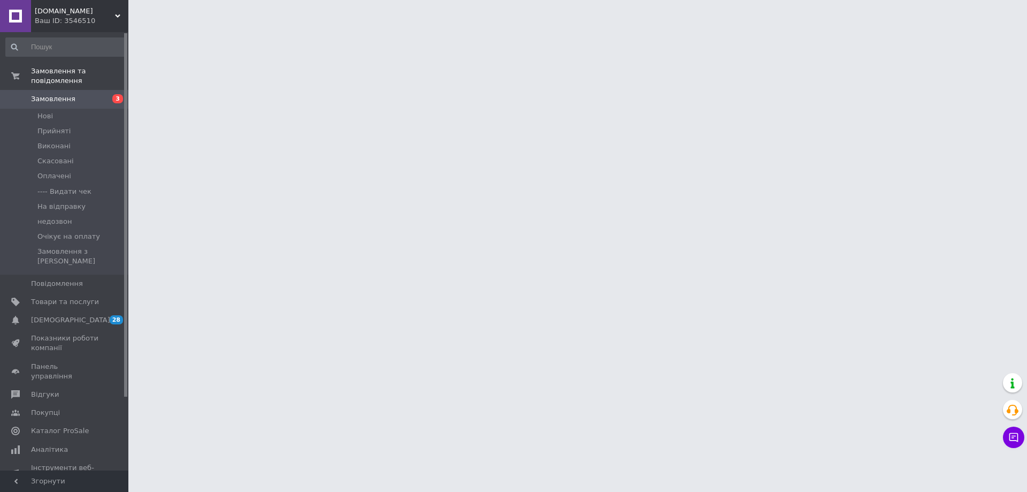
click at [53, 46] on input at bounding box center [65, 46] width 121 height 19
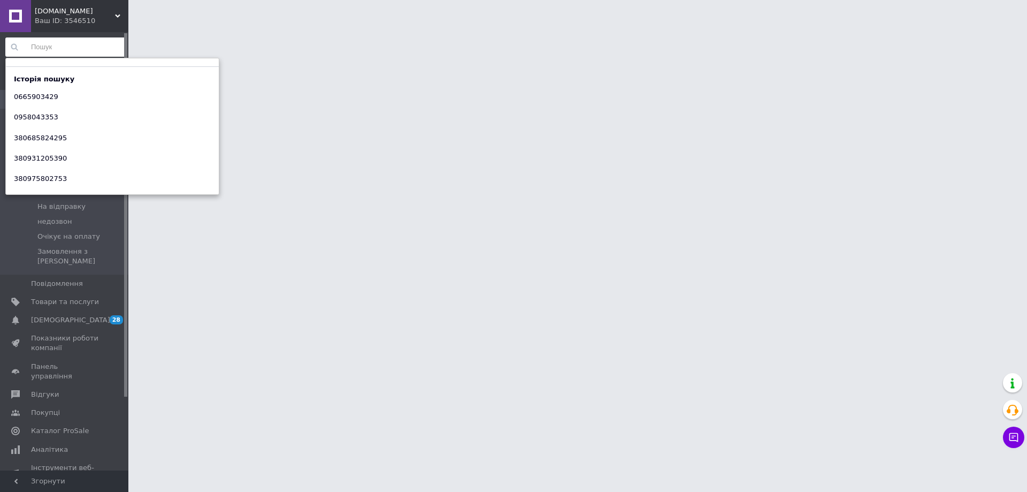
paste input "0665903429"
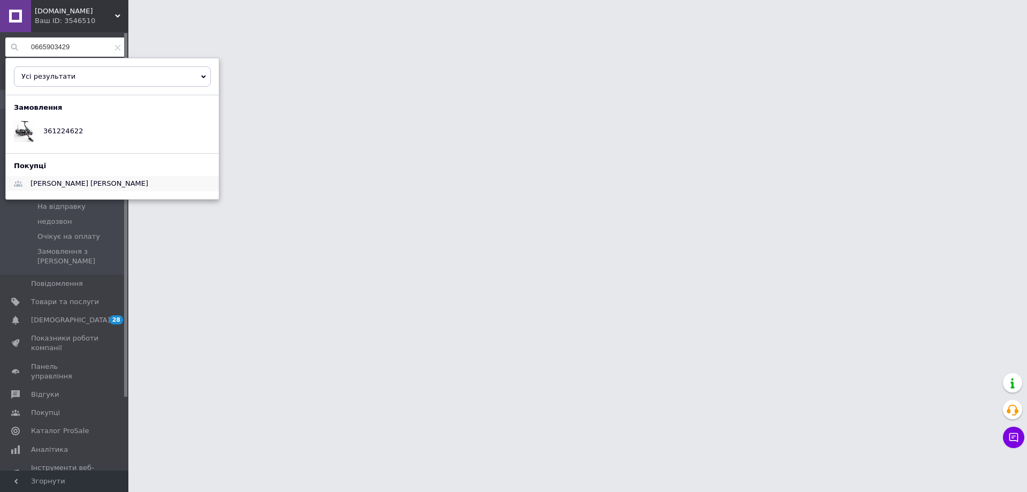
type input "0665903429"
click at [68, 184] on span "[PERSON_NAME] [PERSON_NAME]" at bounding box center [89, 183] width 118 height 8
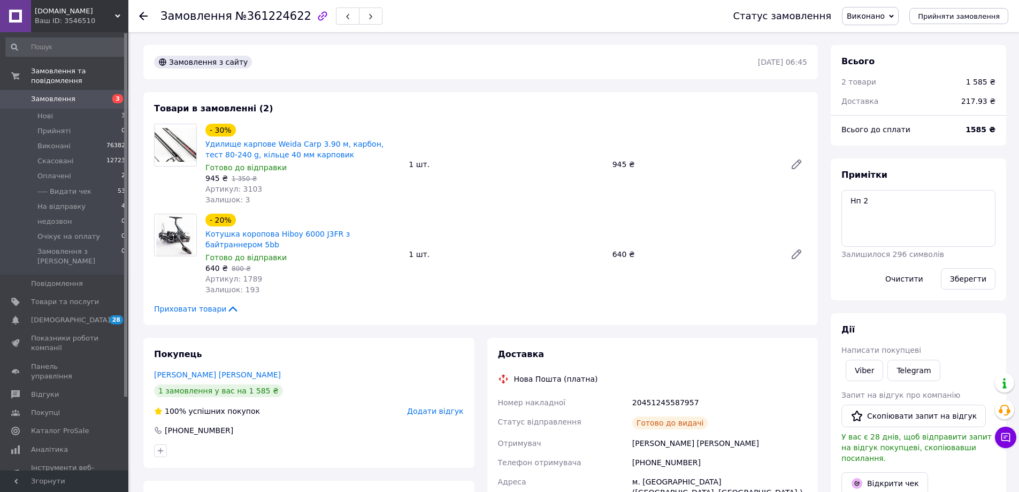
scroll to position [267, 0]
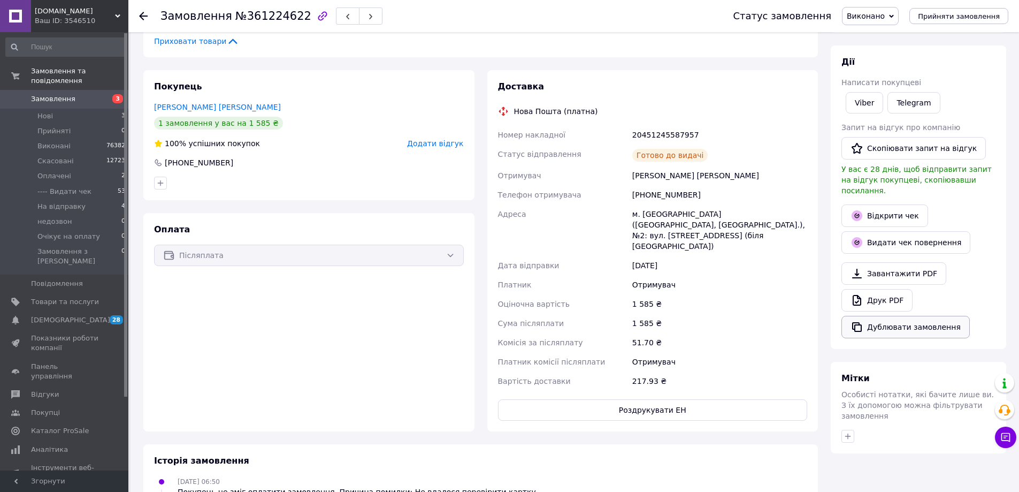
click at [891, 316] on button "Дублювати замовлення" at bounding box center [905, 327] width 128 height 22
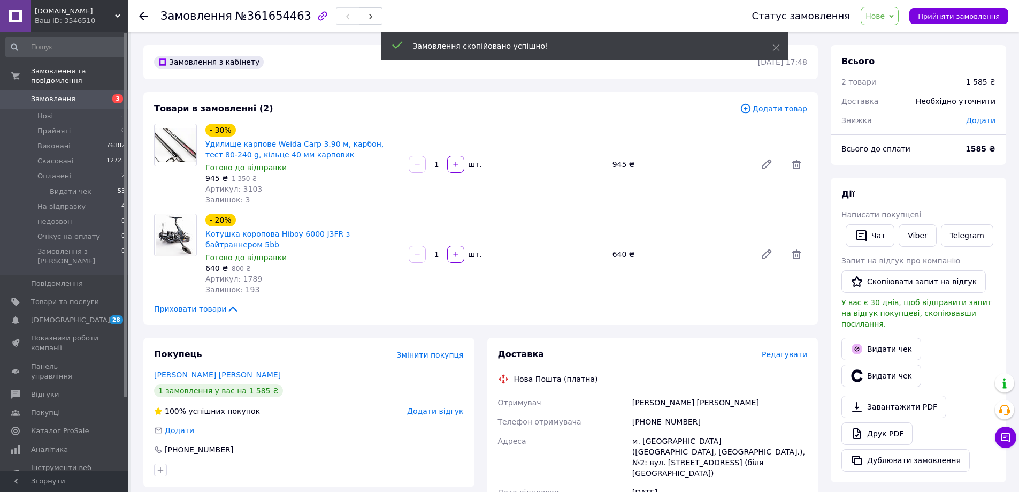
click at [885, 17] on span "Нове" at bounding box center [875, 16] width 19 height 9
click at [900, 119] on li "На відправку" at bounding box center [897, 118] width 73 height 16
